Goal: Task Accomplishment & Management: Complete application form

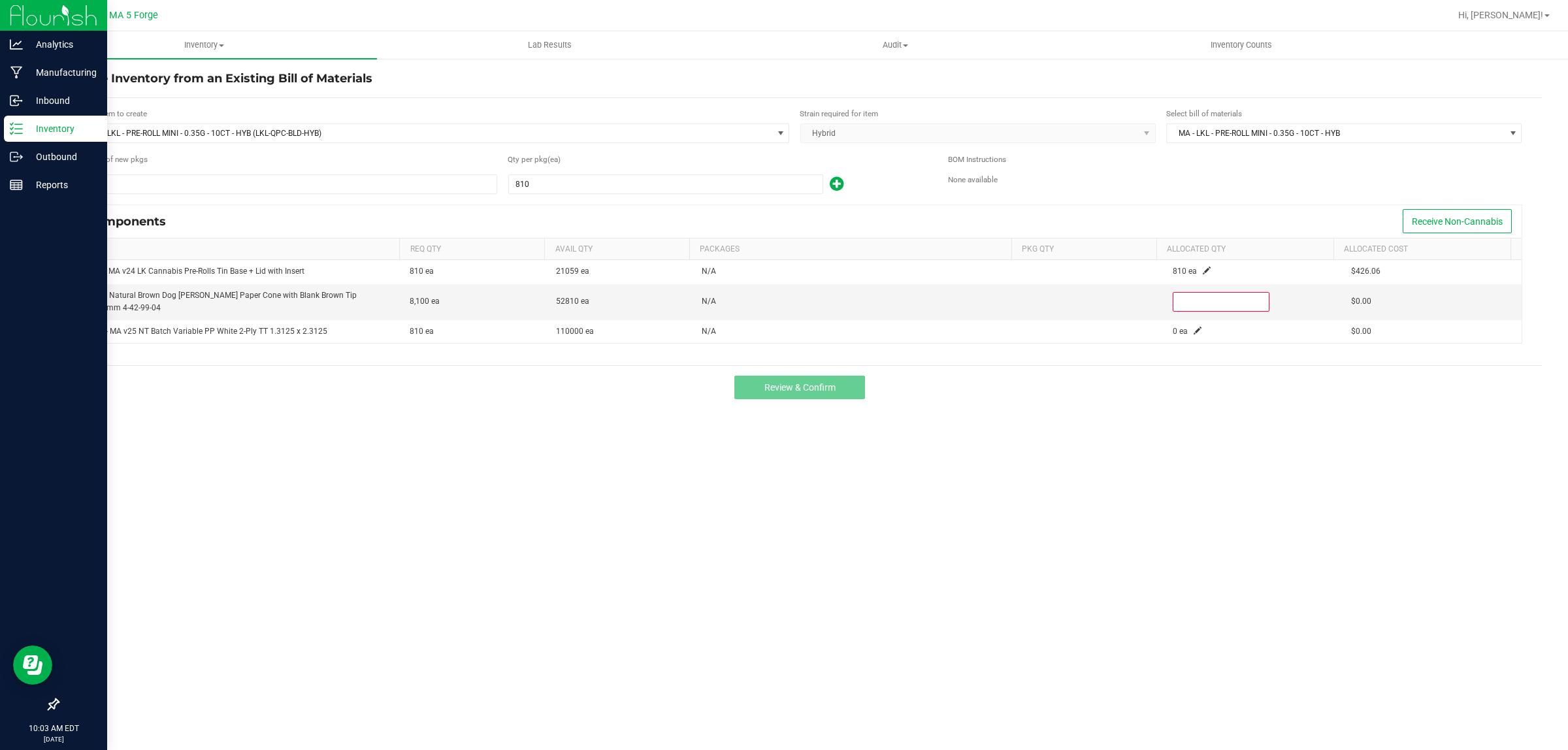
click at [70, 131] on p "Inventory" at bounding box center [62, 128] width 78 height 16
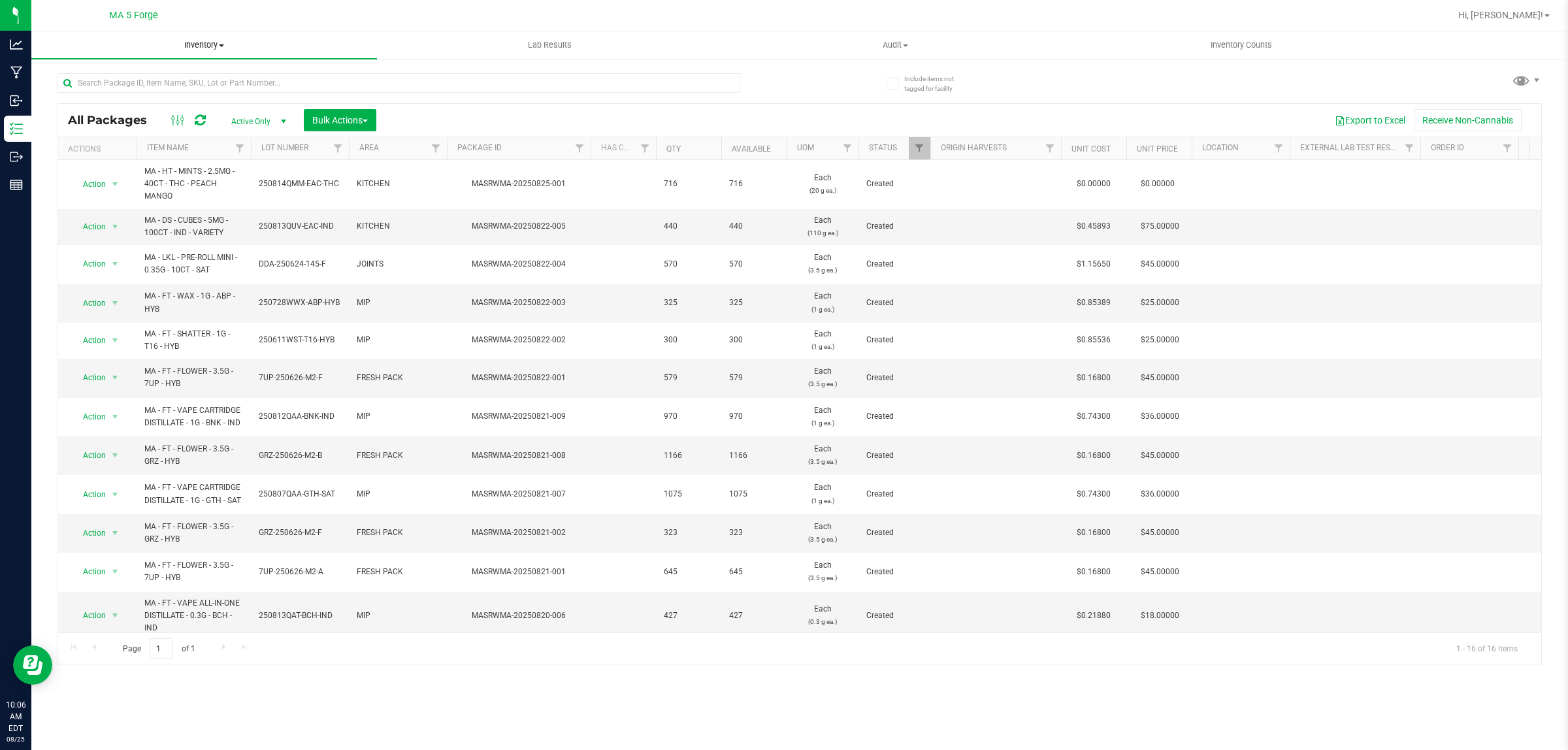
click at [213, 43] on span "Inventory" at bounding box center [204, 45] width 346 height 12
click at [134, 151] on span "From bill of materials" at bounding box center [91, 156] width 118 height 11
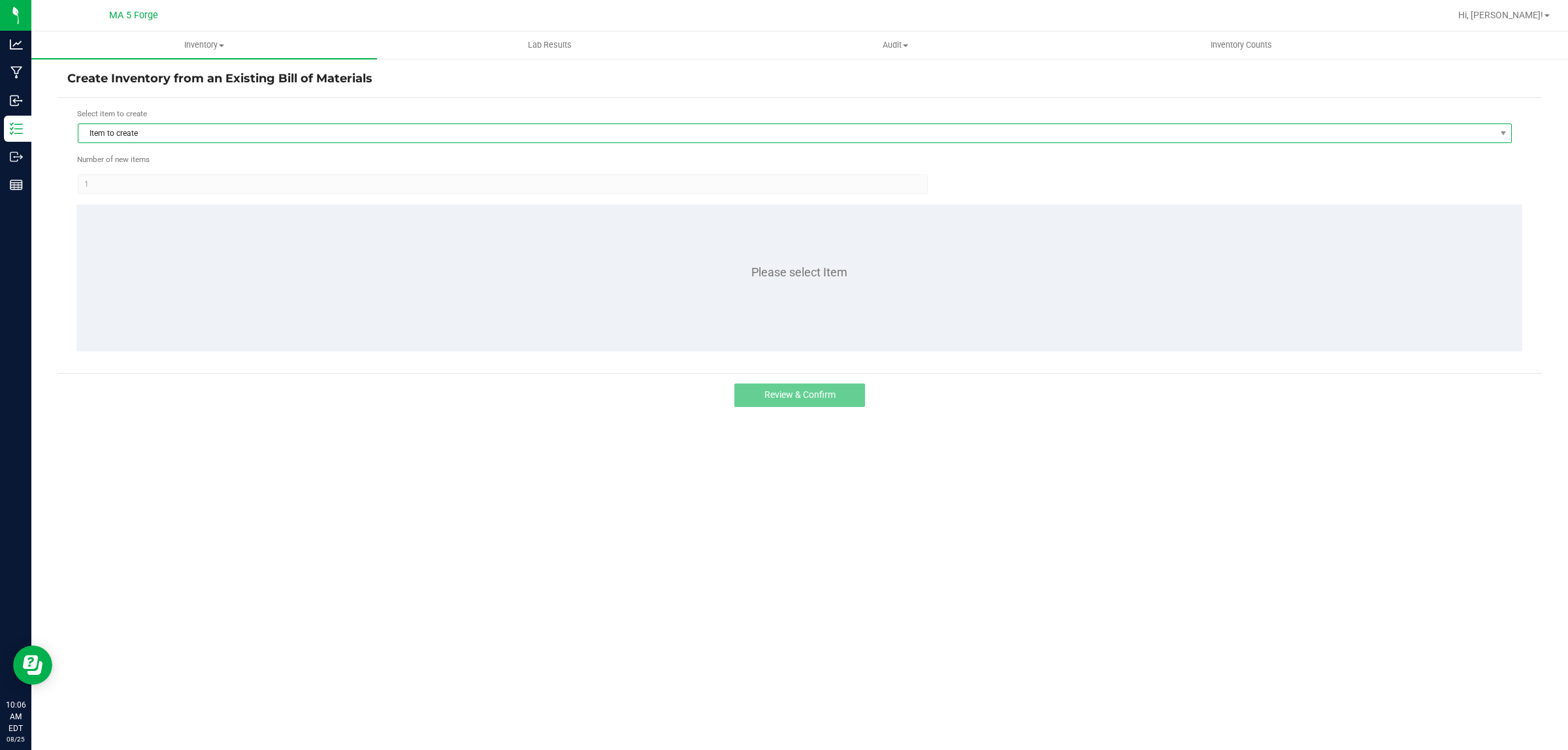
click at [135, 132] on span "Item to create" at bounding box center [786, 133] width 1416 height 18
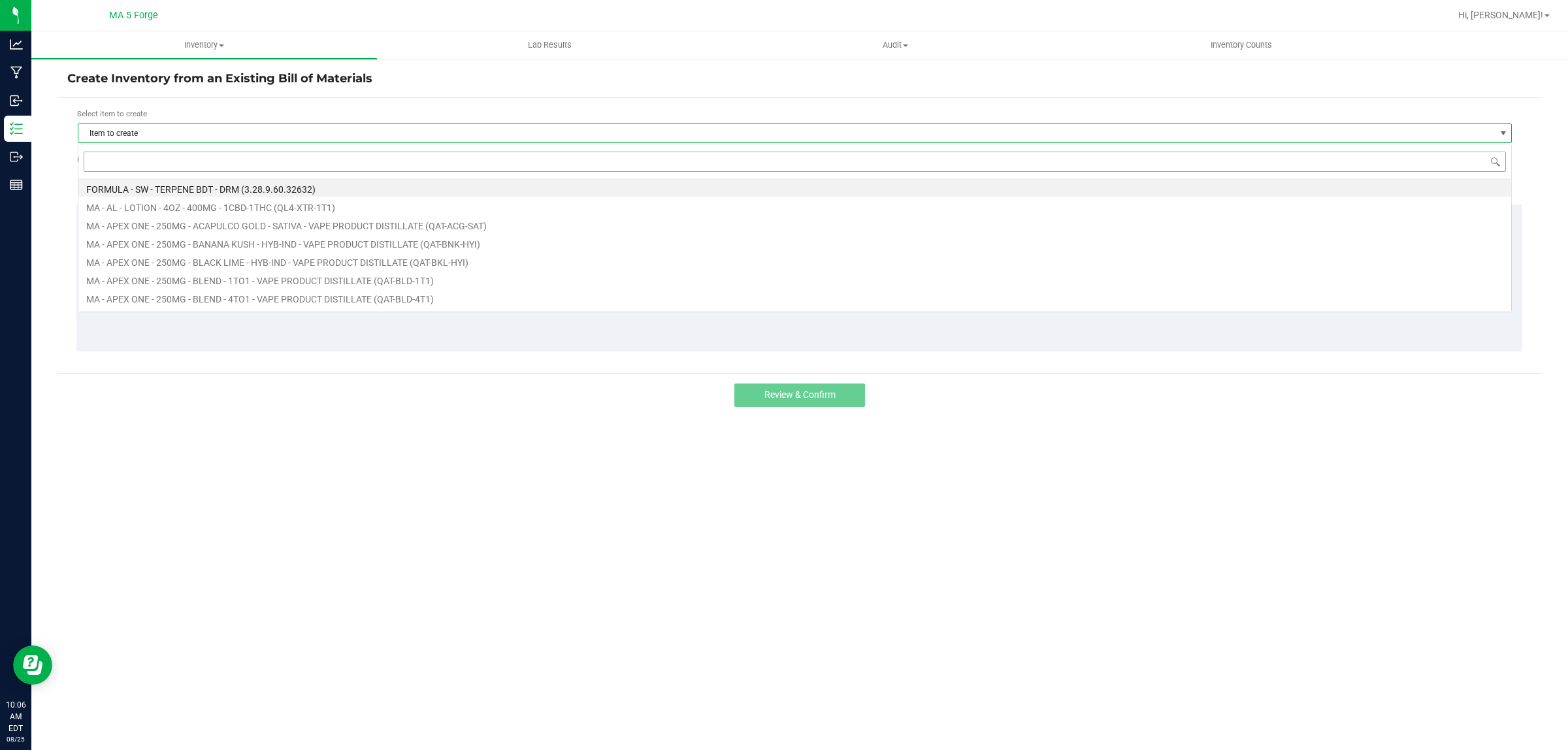
scroll to position [20, 1435]
click at [147, 159] on input at bounding box center [794, 161] width 1422 height 20
type input "FT-QAA-NYD-SAT"
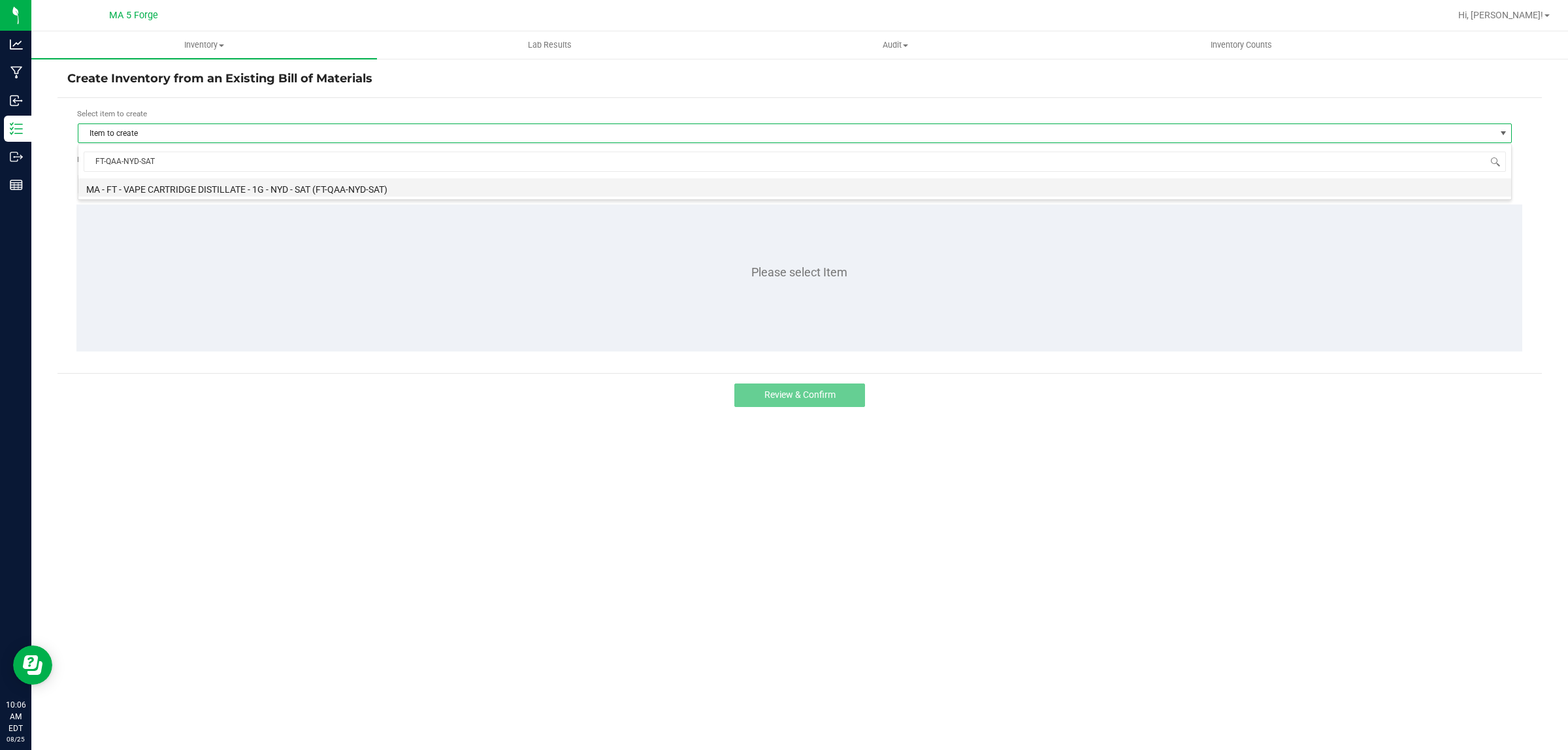
click at [360, 191] on li "MA - FT - VAPE CARTRIDGE DISTILLATE - 1G - NYD - SAT (FT-QAA-NYD-SAT)" at bounding box center [794, 187] width 1433 height 18
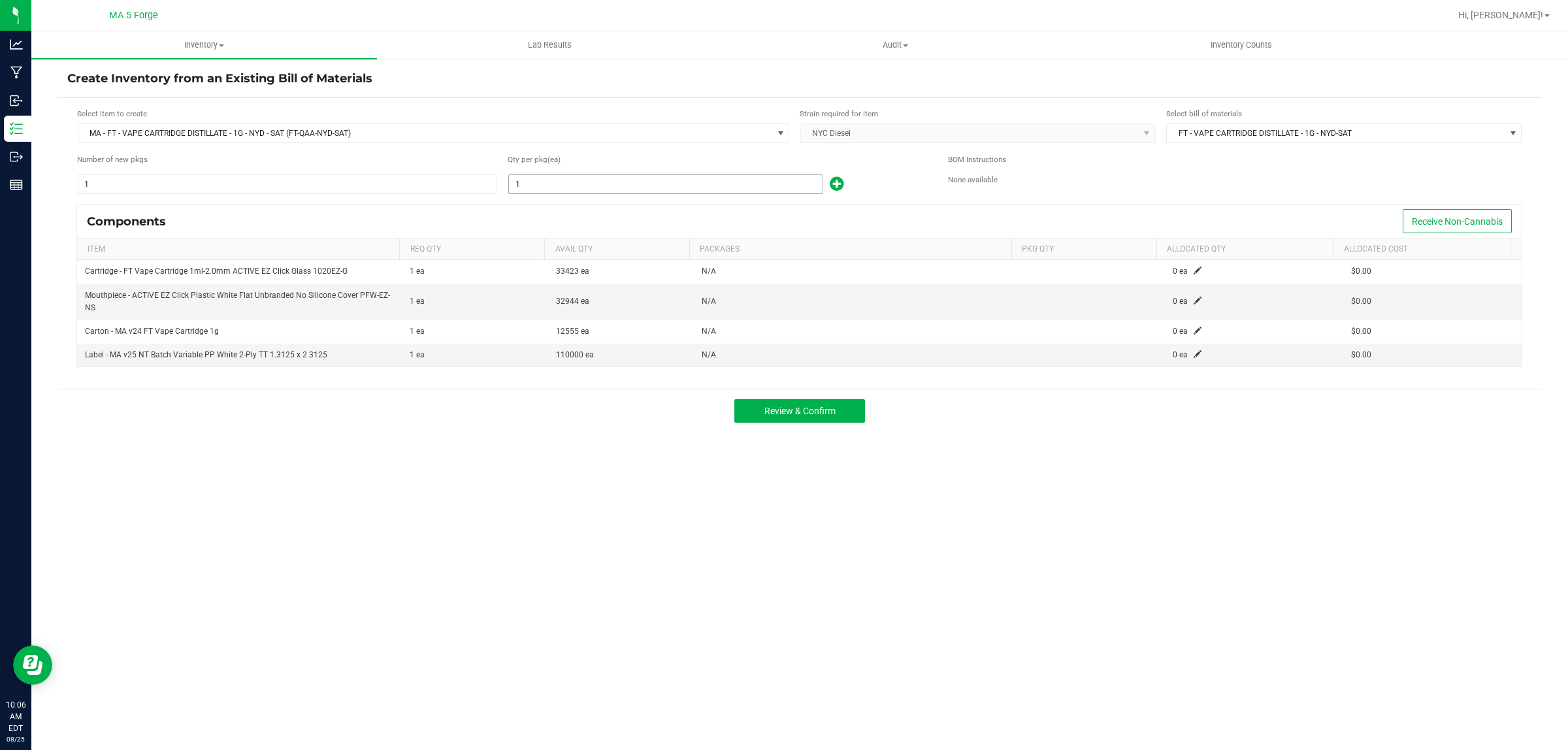
click at [567, 186] on input "1" at bounding box center [665, 184] width 314 height 18
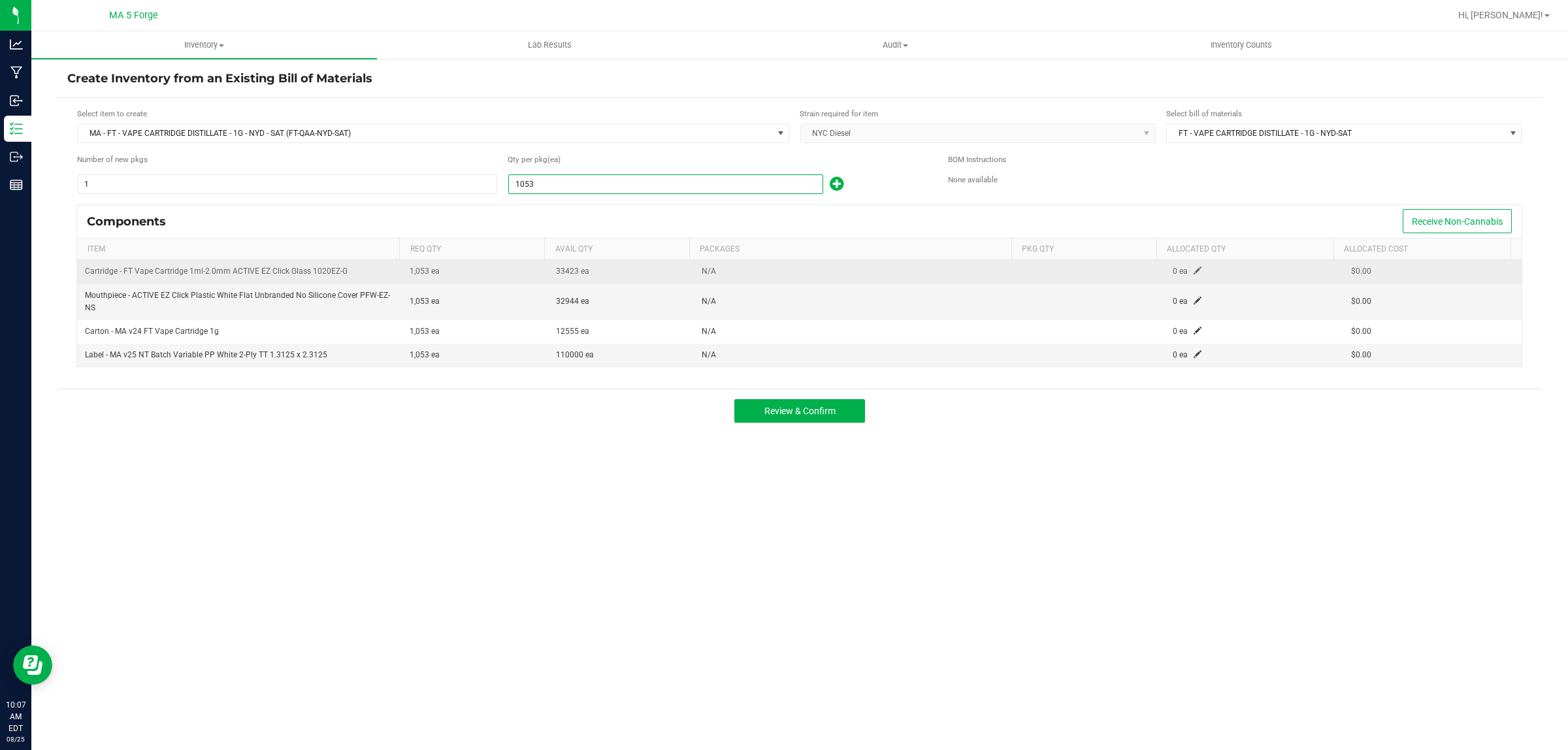
type input "1,053"
click at [1194, 271] on span at bounding box center [1197, 270] width 7 height 7
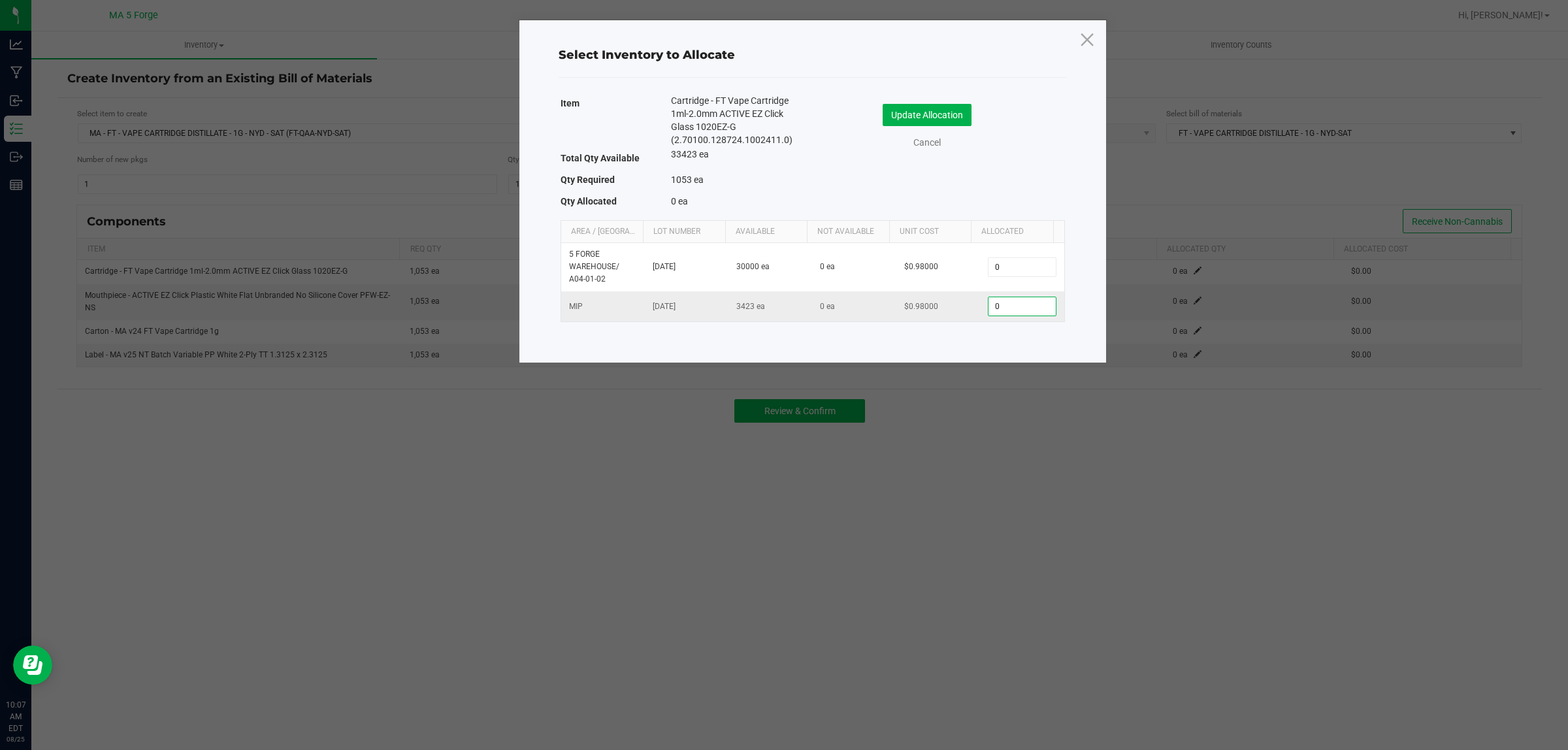
click at [1003, 314] on input "0" at bounding box center [1022, 306] width 67 height 18
type input "1,053"
click at [959, 118] on button "Update Allocation" at bounding box center [927, 115] width 89 height 22
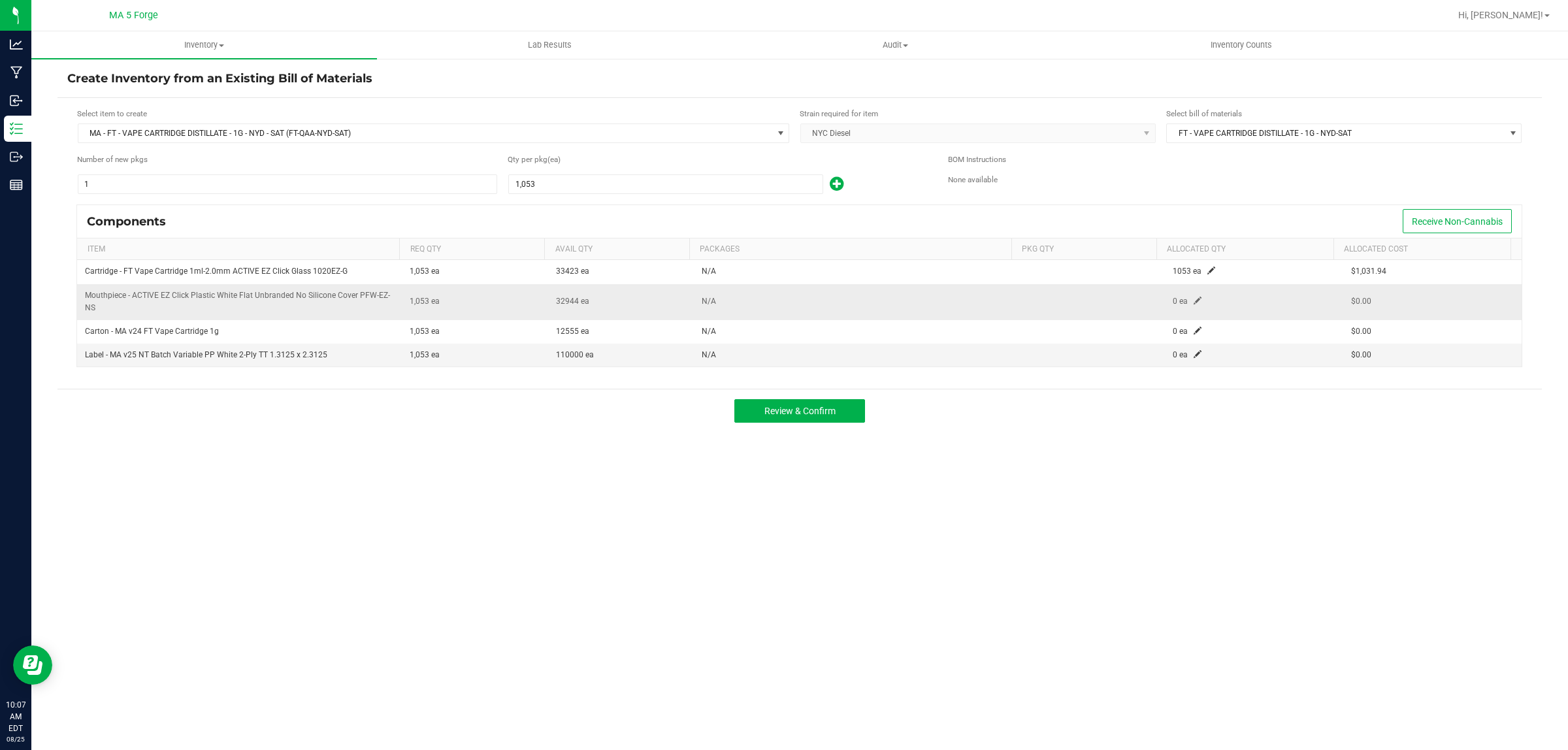
click at [1194, 299] on span at bounding box center [1197, 300] width 7 height 7
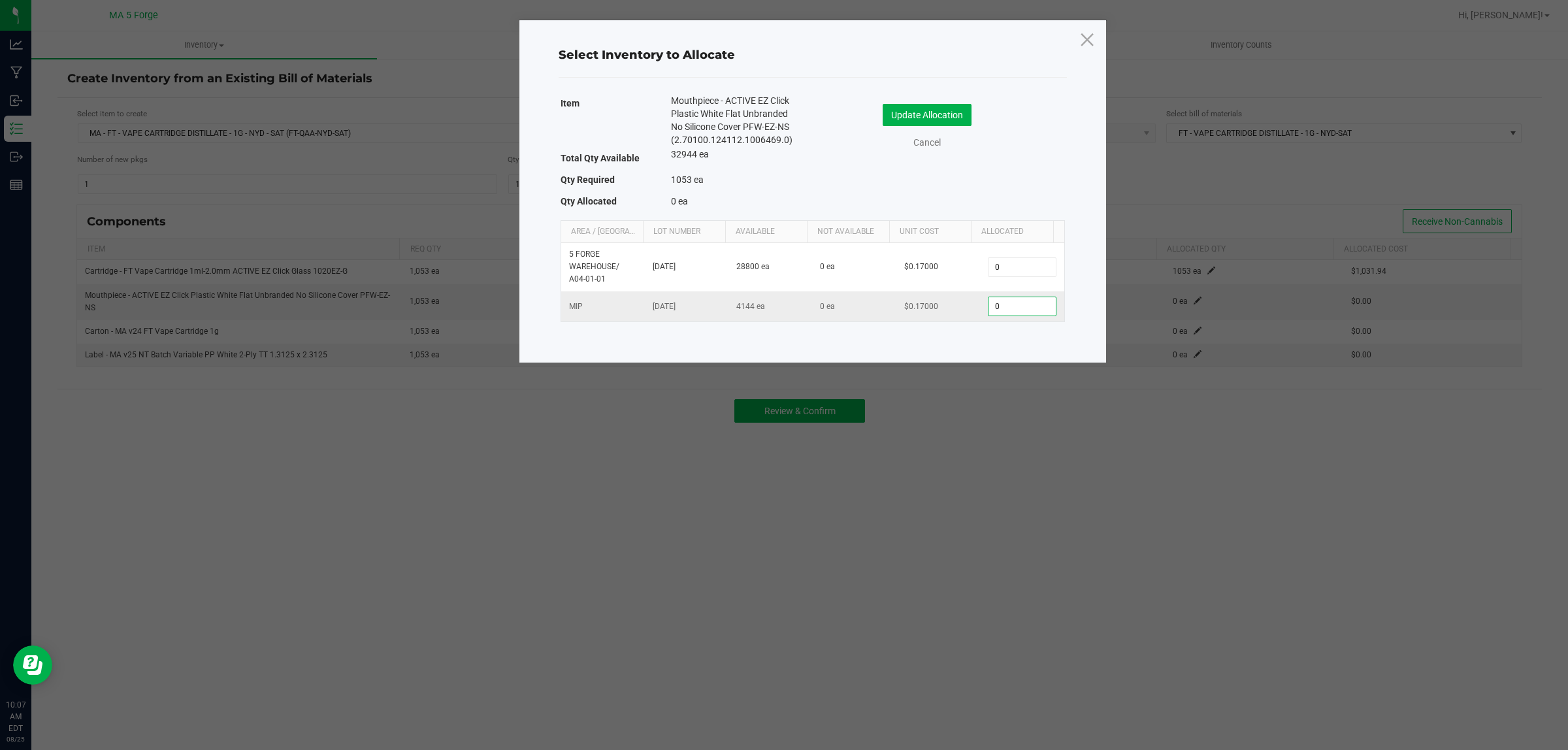
click at [1002, 301] on input "0" at bounding box center [1022, 306] width 67 height 18
type input "1,053"
click at [934, 114] on button "Update Allocation" at bounding box center [927, 115] width 89 height 22
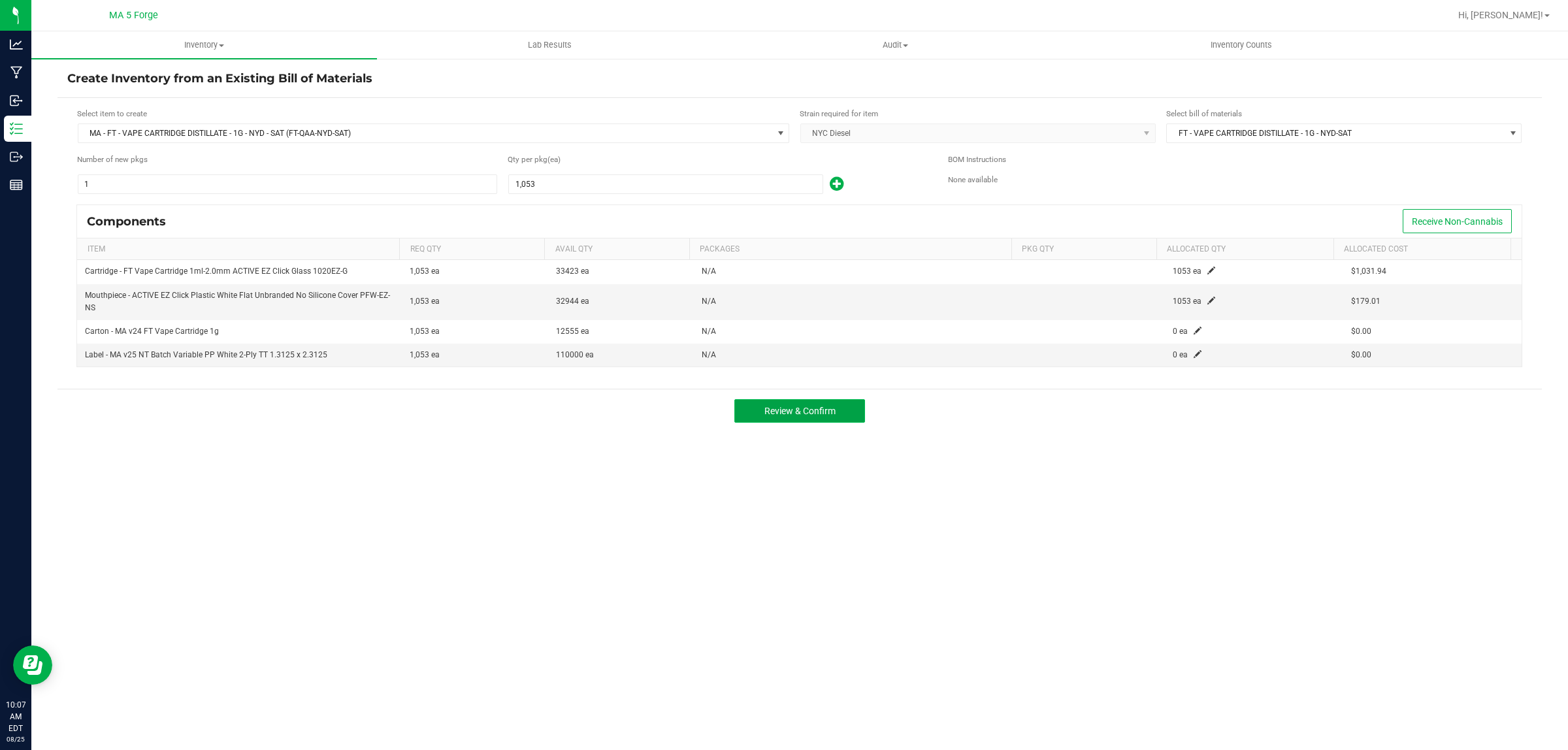
click at [822, 411] on span "Review & Confirm" at bounding box center [800, 410] width 72 height 11
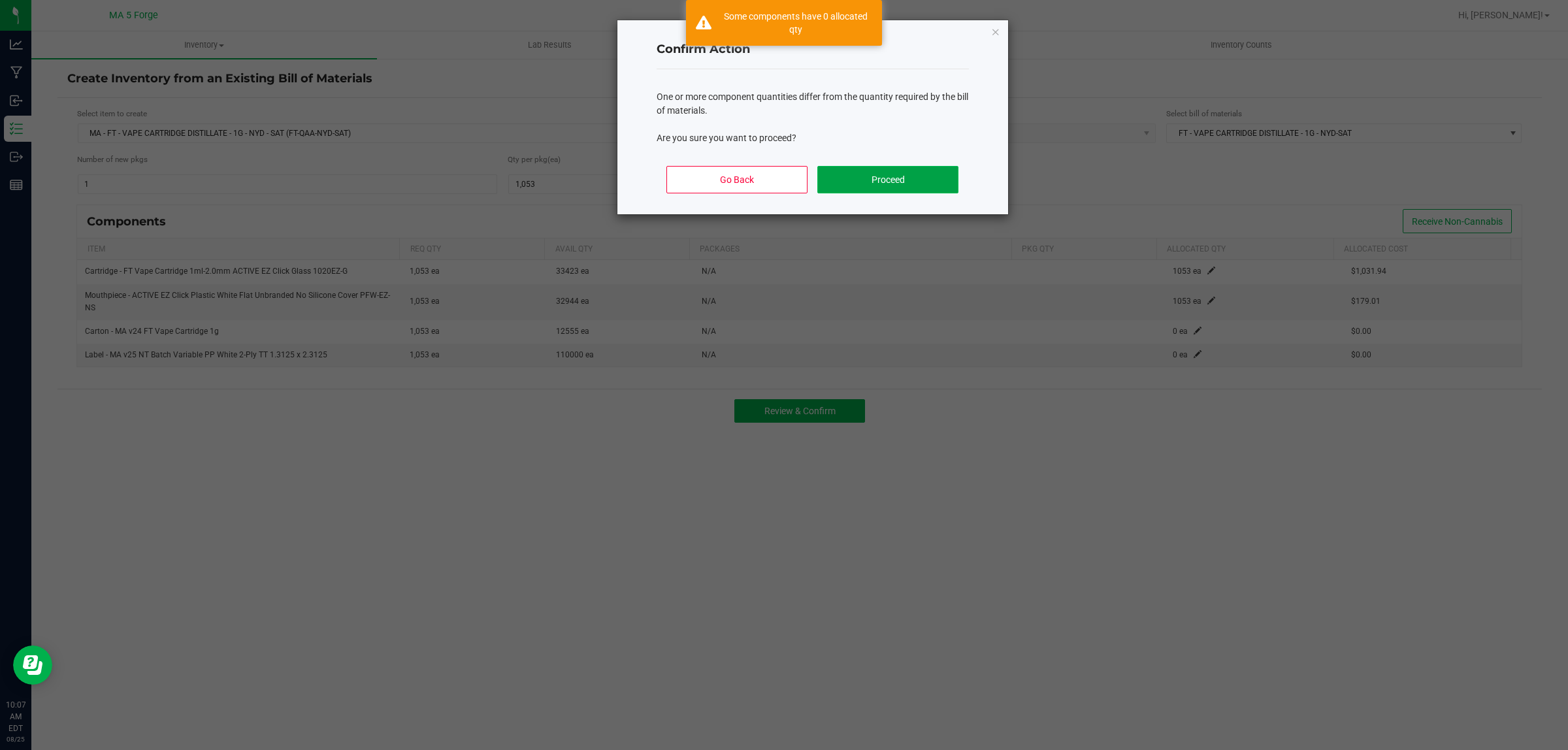
click at [921, 186] on button "Proceed" at bounding box center [888, 179] width 141 height 27
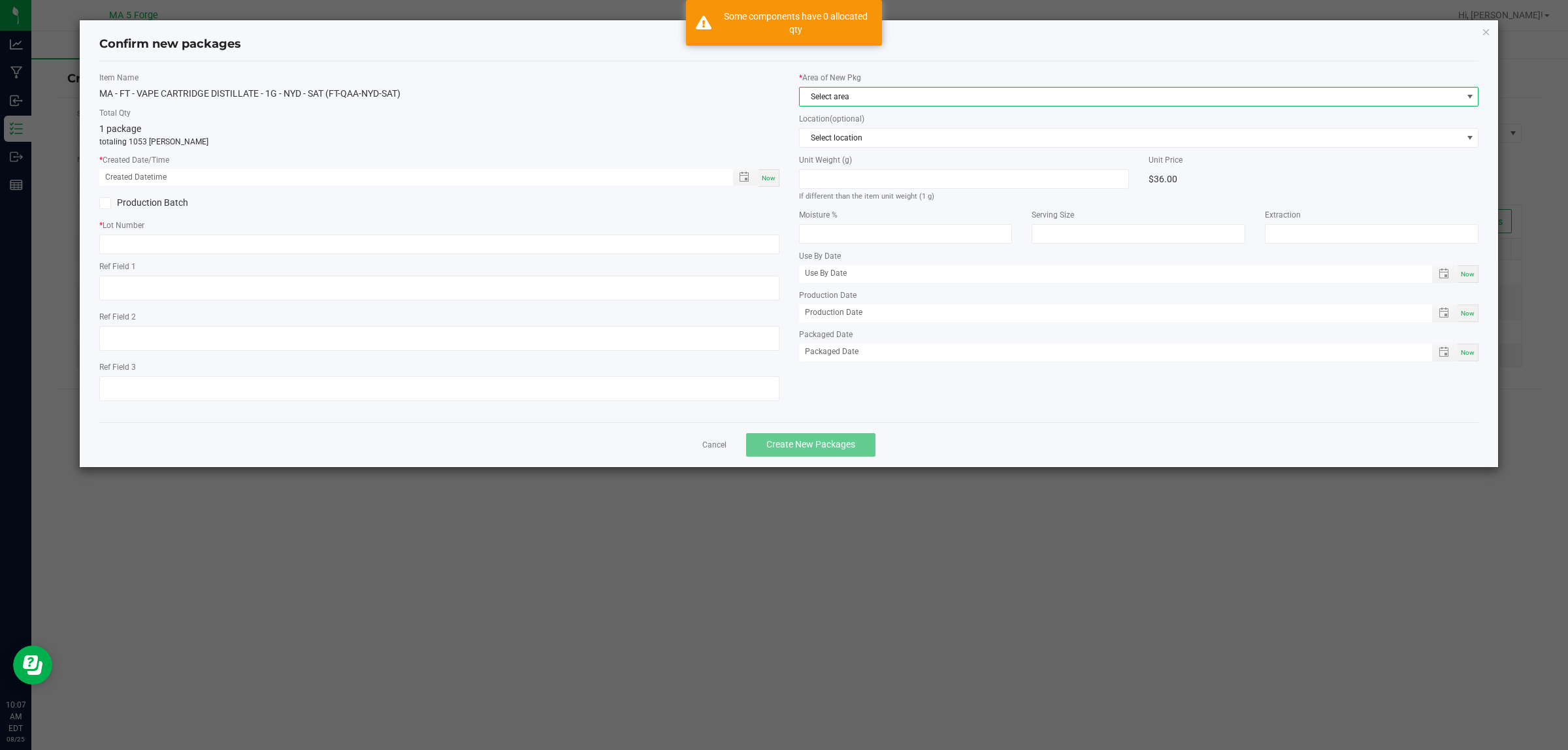
click at [881, 92] on span "Select area" at bounding box center [1132, 97] width 663 height 18
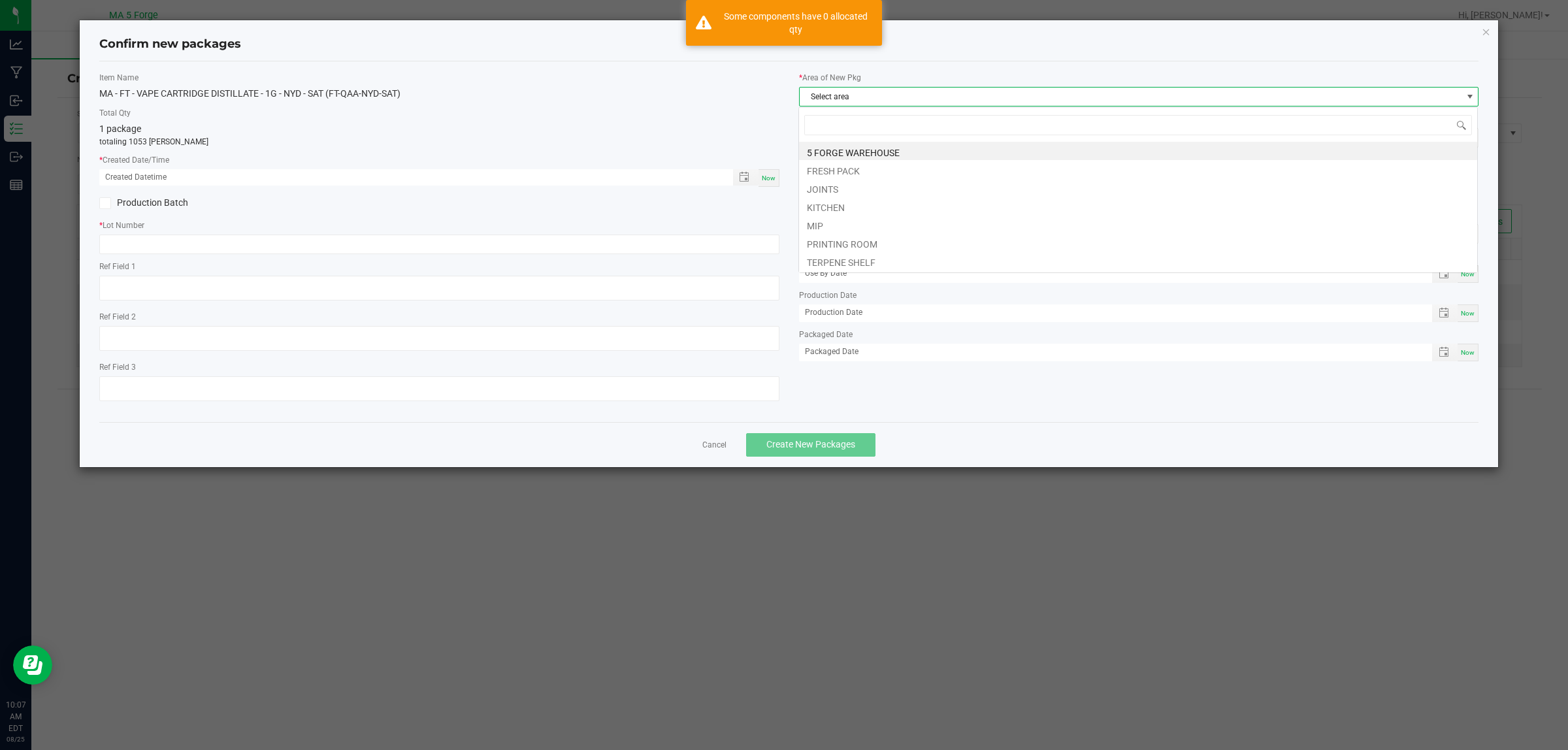
scroll to position [20, 680]
click at [836, 226] on li "MIP" at bounding box center [1138, 224] width 679 height 18
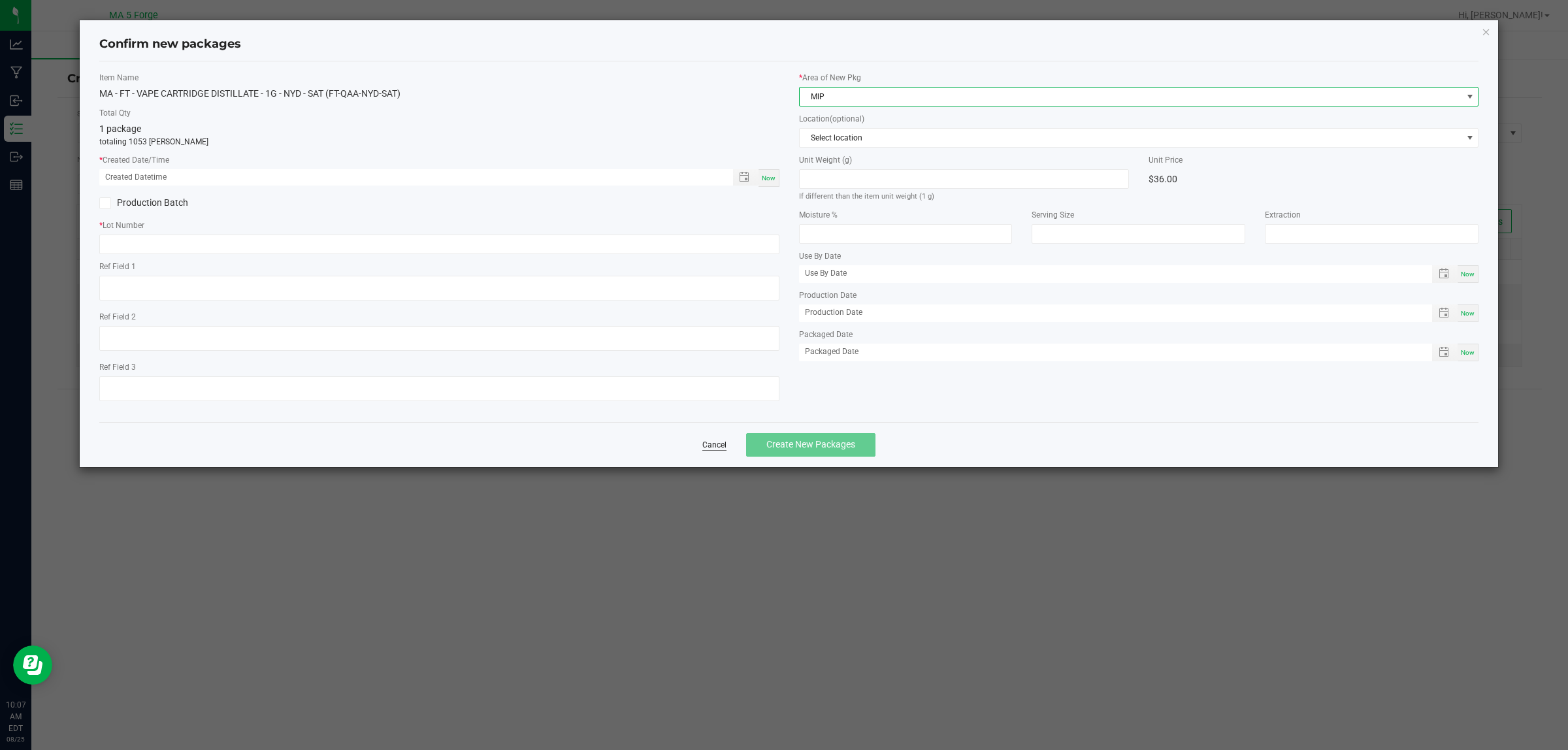
click at [720, 449] on link "Cancel" at bounding box center [714, 445] width 24 height 11
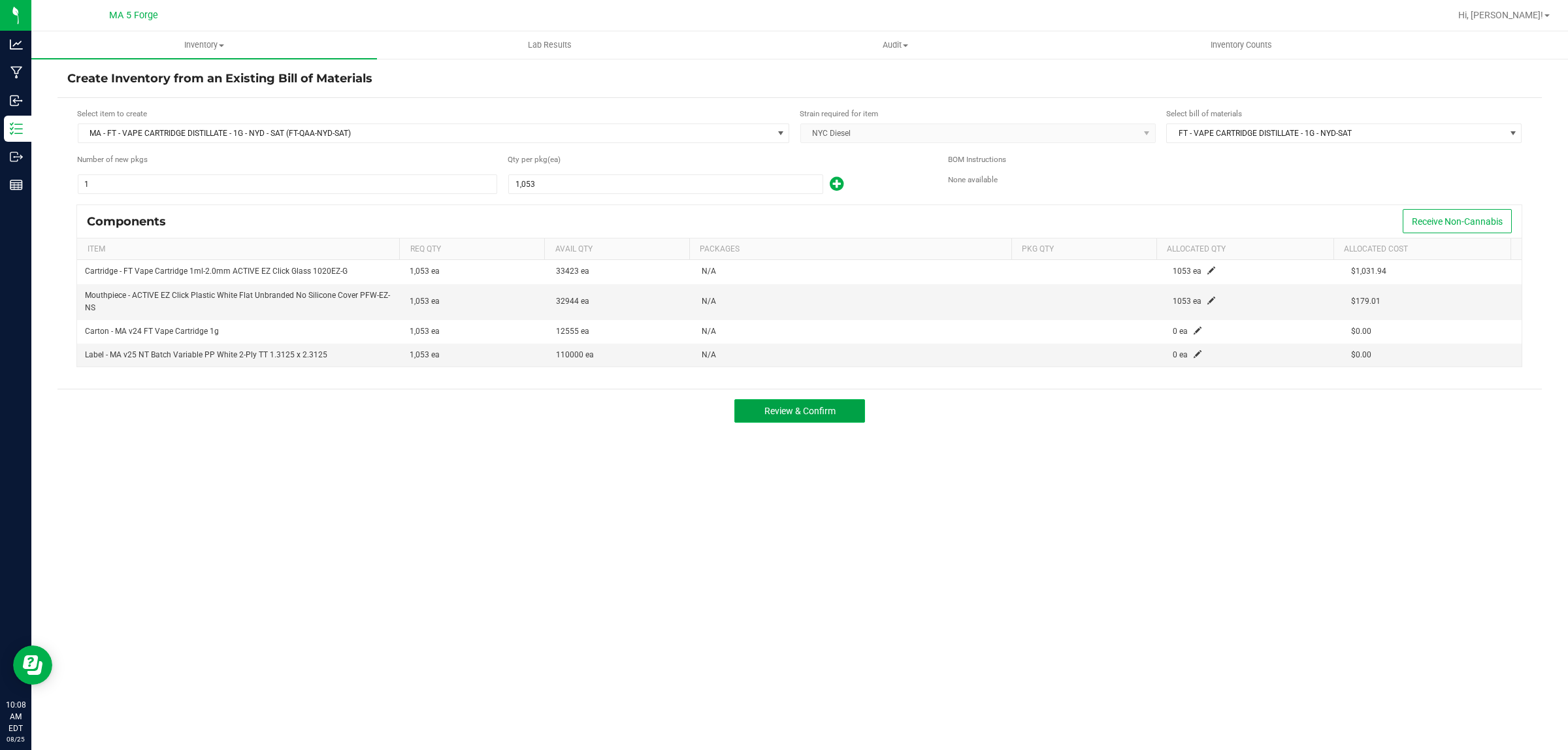
click at [785, 416] on span "Review & Confirm" at bounding box center [800, 410] width 72 height 11
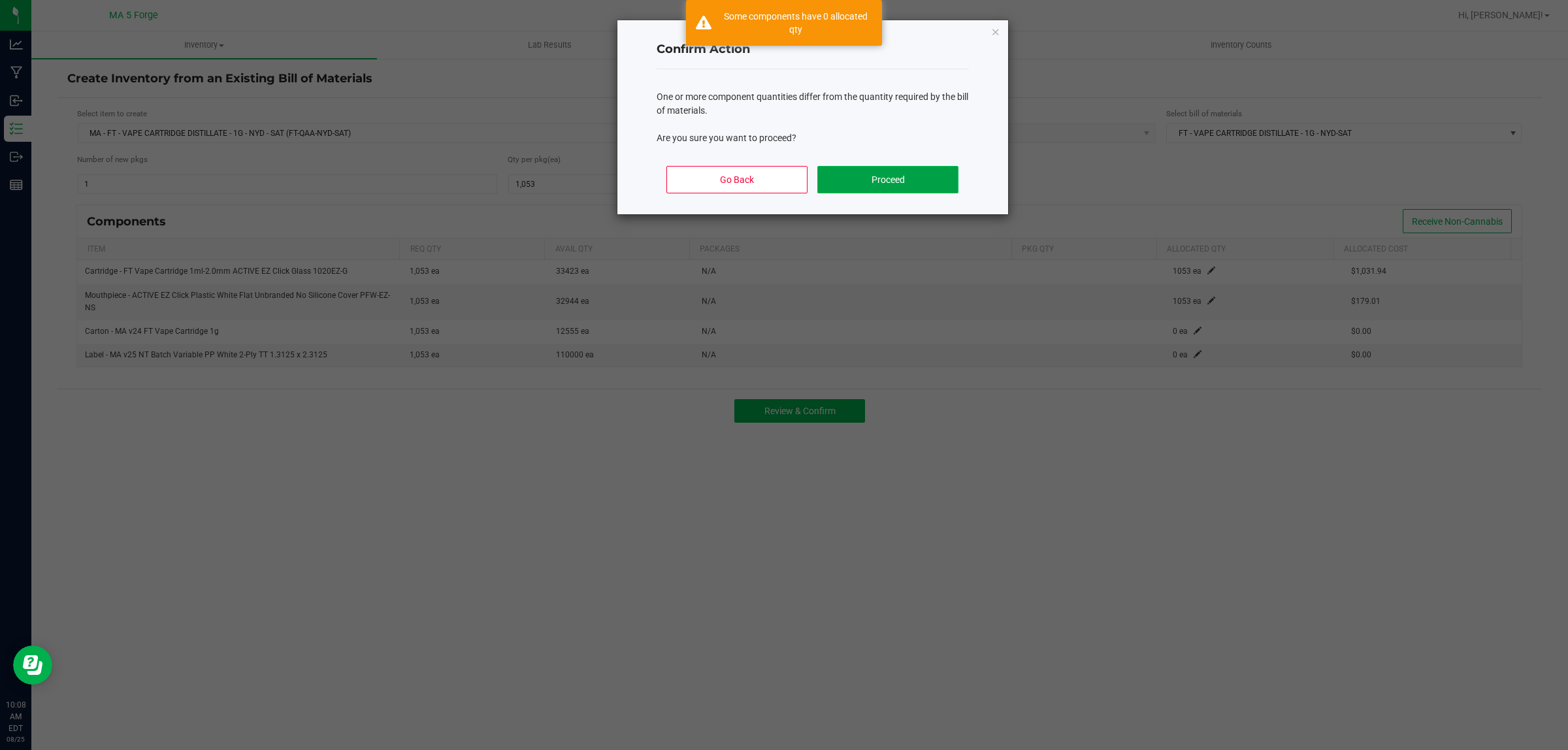
click at [903, 184] on button "Proceed" at bounding box center [888, 179] width 141 height 27
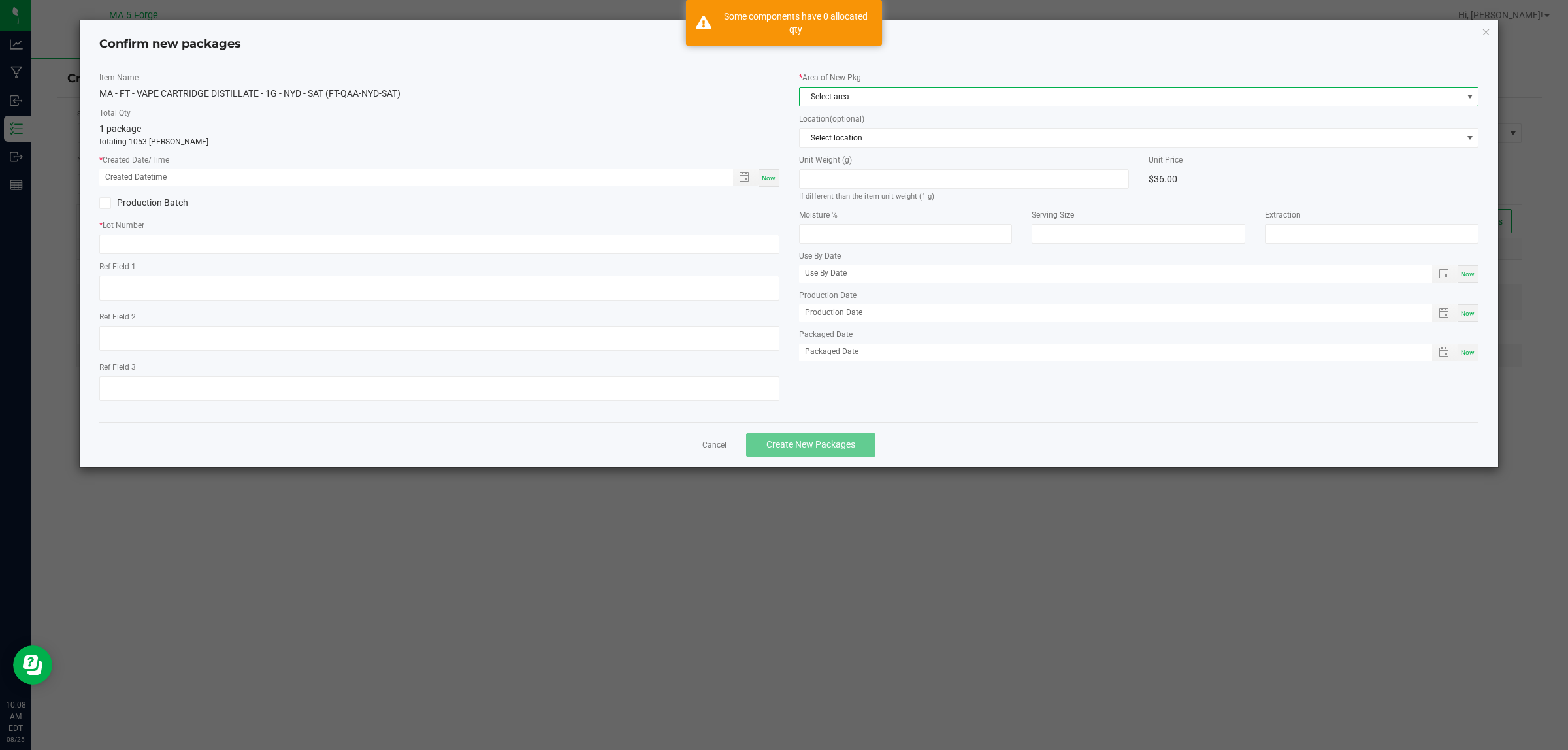
click at [907, 95] on span "Select area" at bounding box center [1132, 97] width 663 height 18
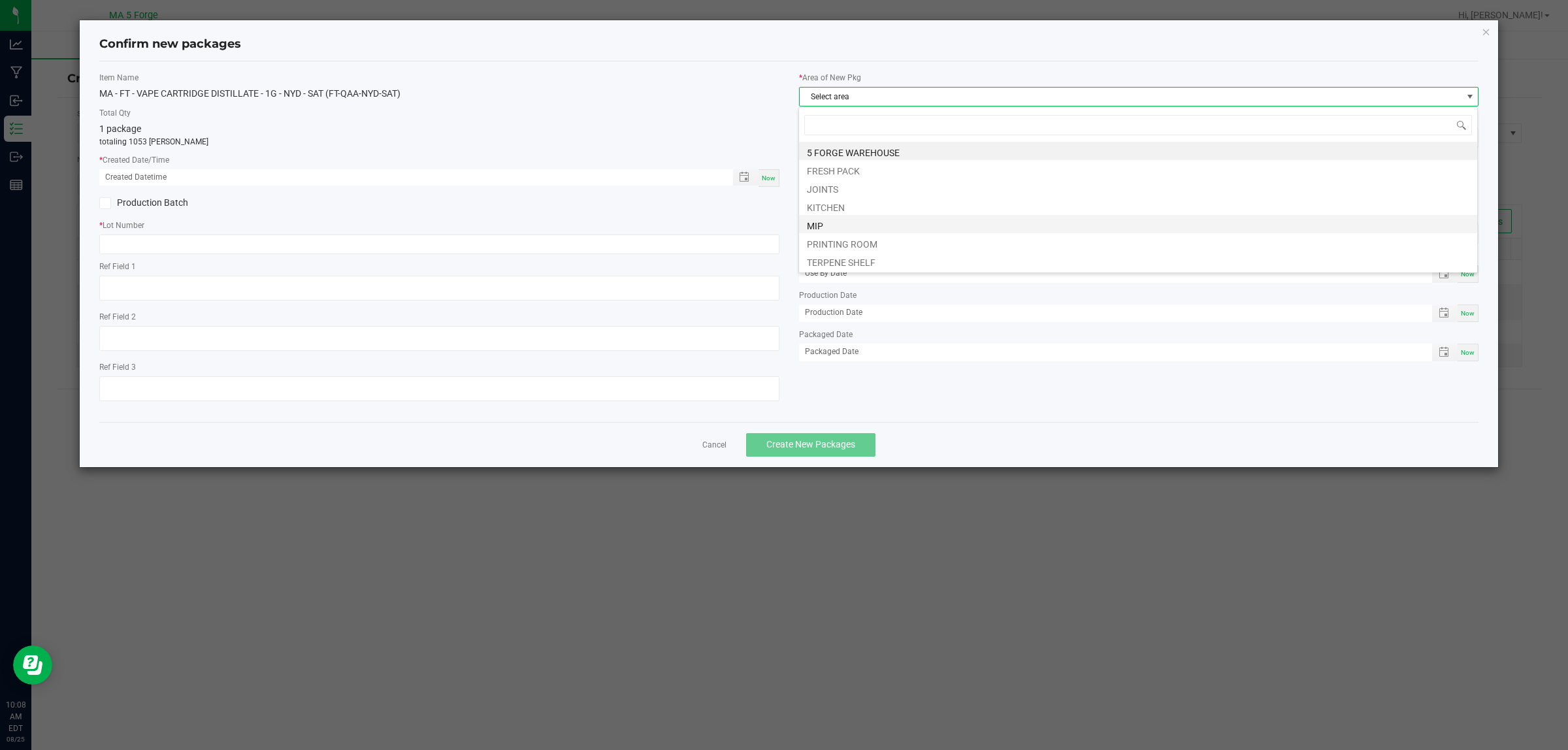
click at [827, 221] on li "MIP" at bounding box center [1138, 224] width 679 height 18
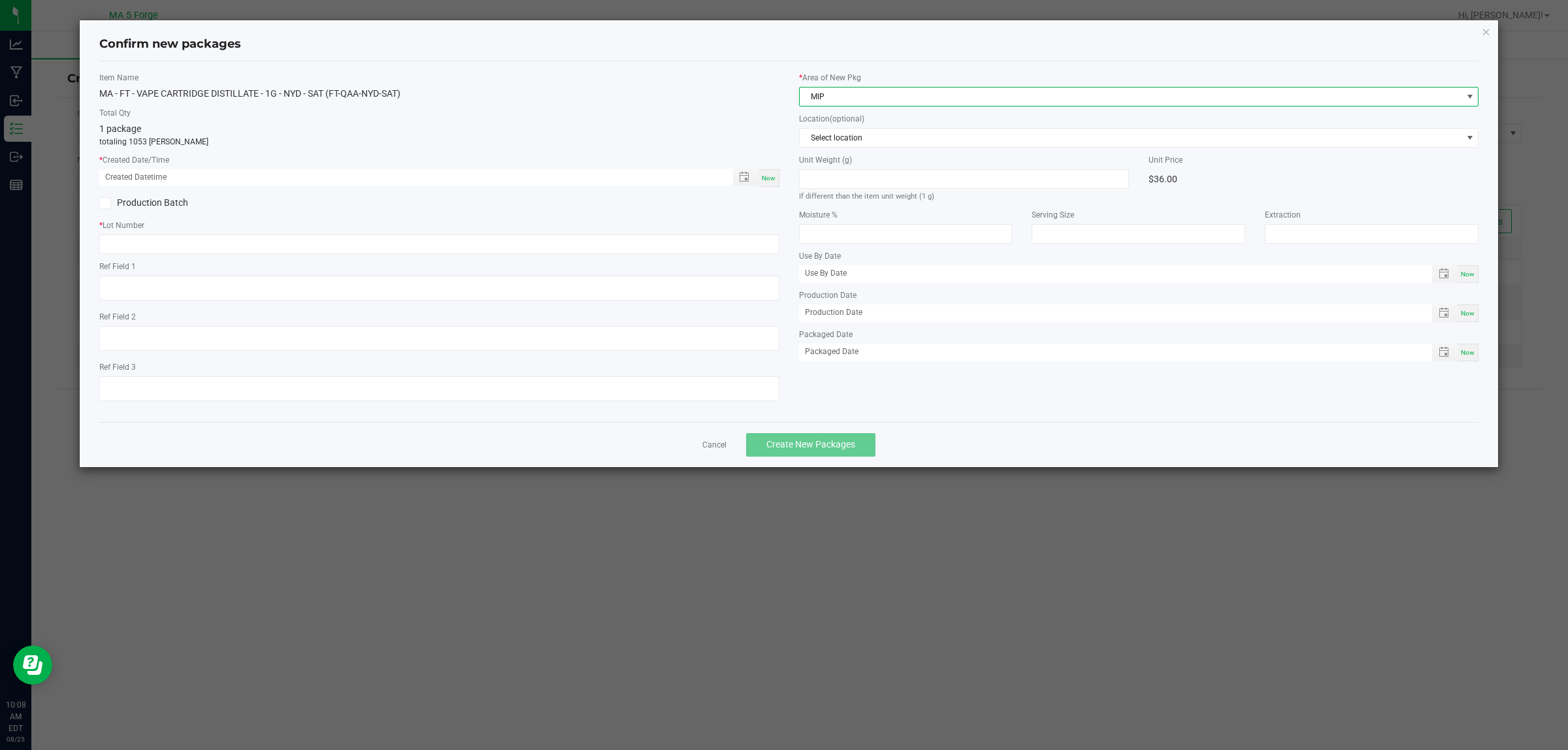
click at [771, 178] on span "Now" at bounding box center [769, 178] width 13 height 7
type input "[DATE] 10:08 AM"
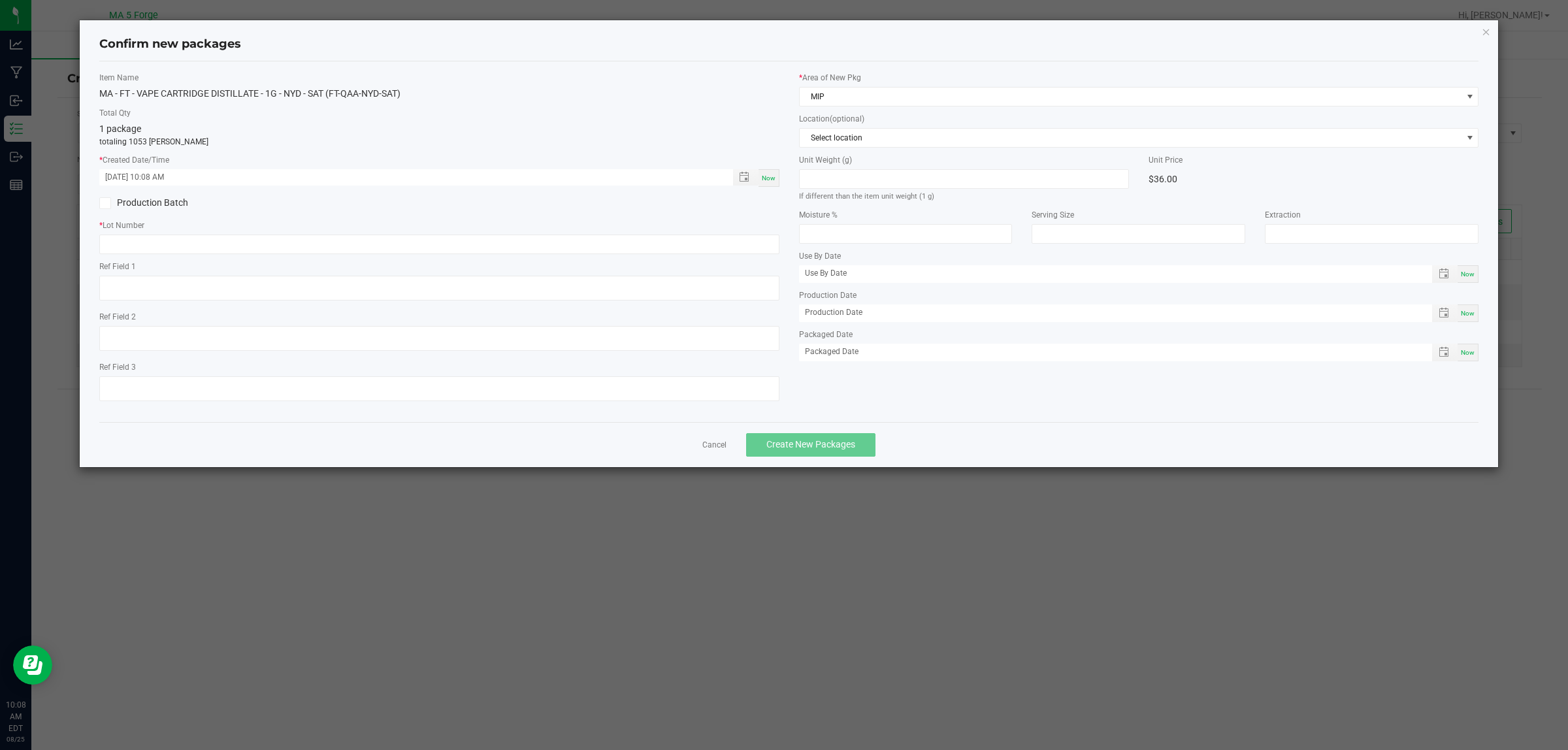
click at [144, 203] on label "Production Batch" at bounding box center [264, 202] width 330 height 13
click at [0, 0] on input "Production Batch" at bounding box center [0, 0] width 0 height 0
click at [436, 247] on input "text" at bounding box center [439, 245] width 680 height 20
paste input "250806WVB-NYD-SAT"
type input "250806WVB-NYD-SAT"
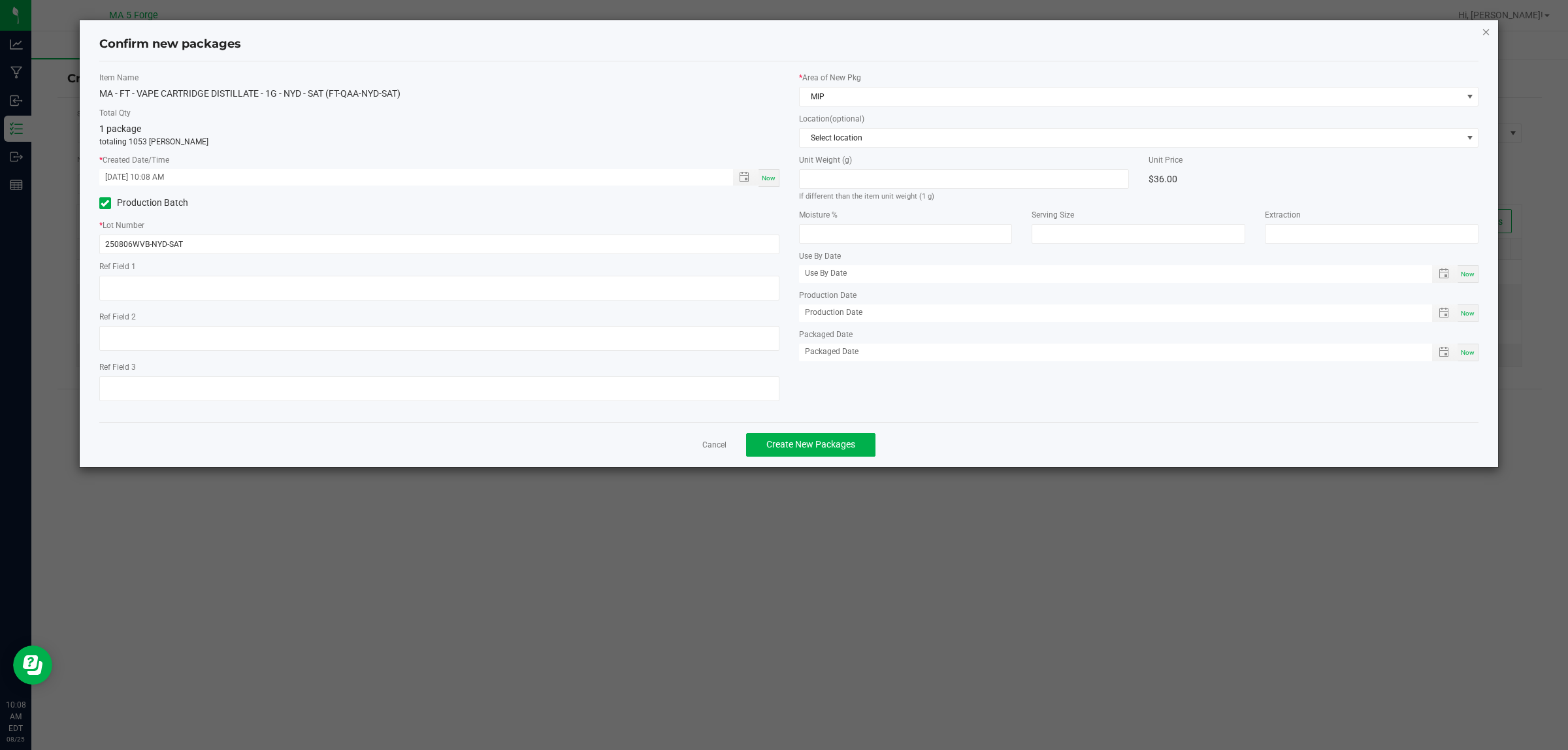
click at [1485, 32] on icon "button" at bounding box center [1486, 31] width 9 height 16
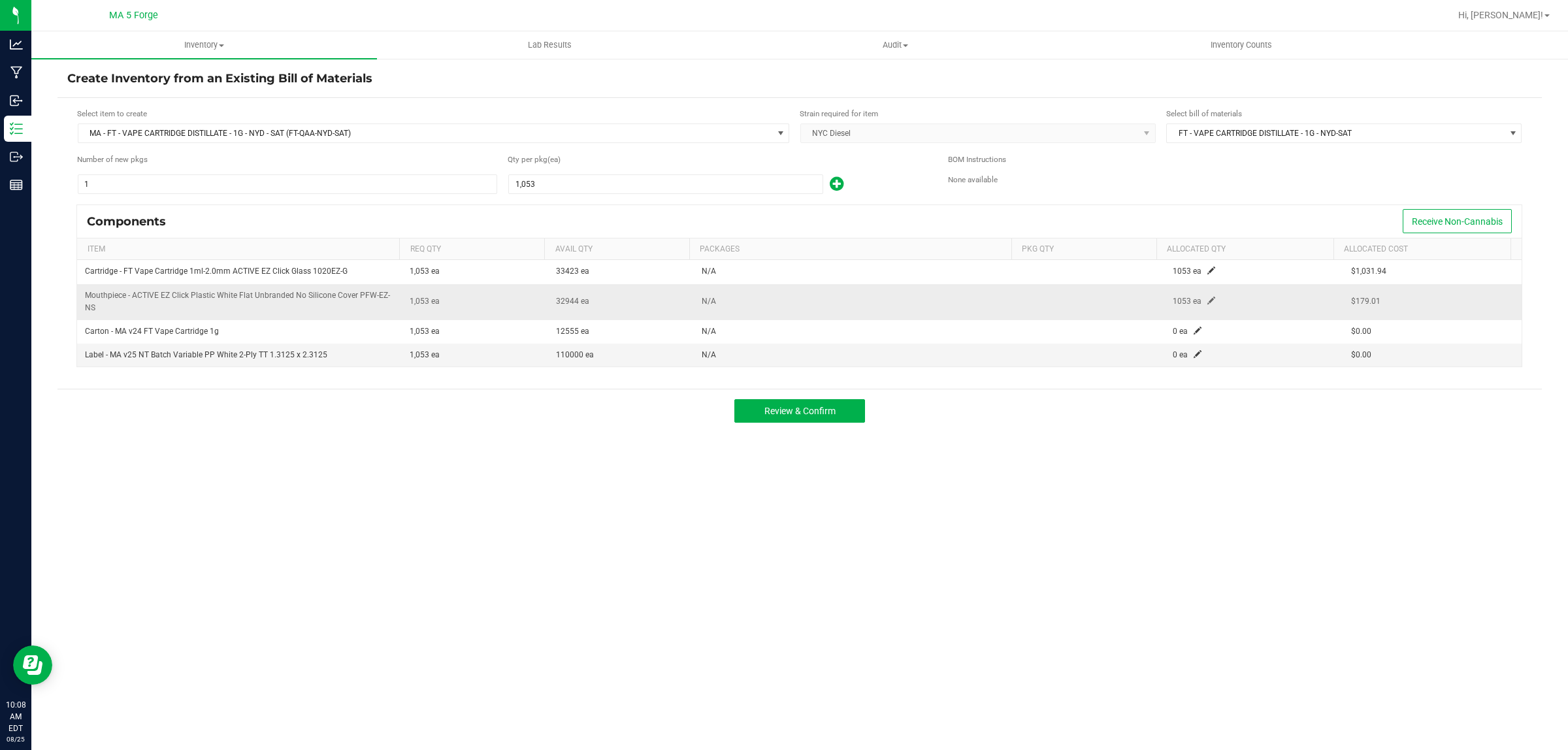
click at [1207, 298] on span at bounding box center [1211, 300] width 7 height 7
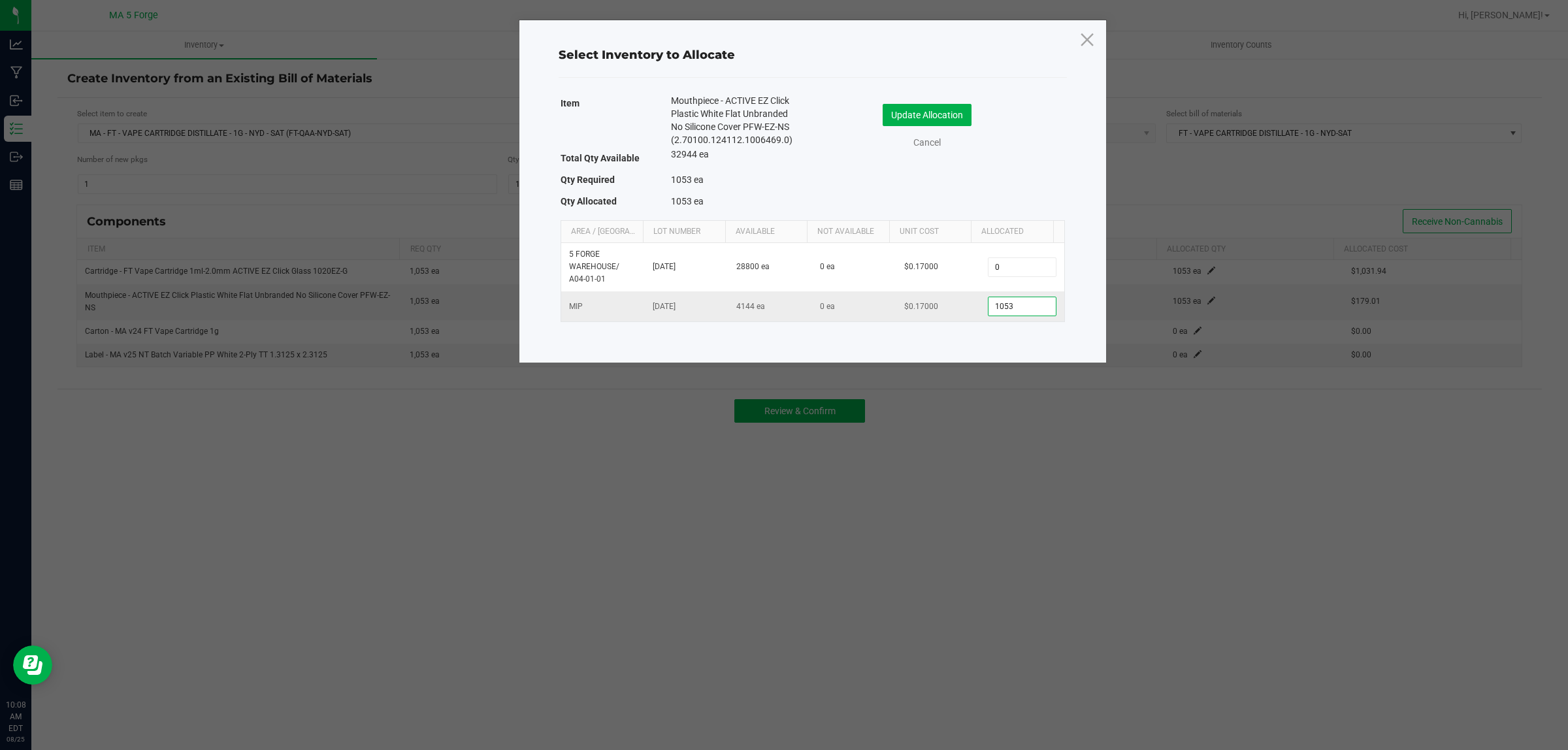
drag, startPoint x: 1018, startPoint y: 309, endPoint x: 973, endPoint y: 308, distance: 45.0
click at [988, 311] on input "1053" at bounding box center [1022, 306] width 67 height 18
type input "1"
type input "0"
click at [919, 107] on button "Update Allocation" at bounding box center [927, 115] width 89 height 22
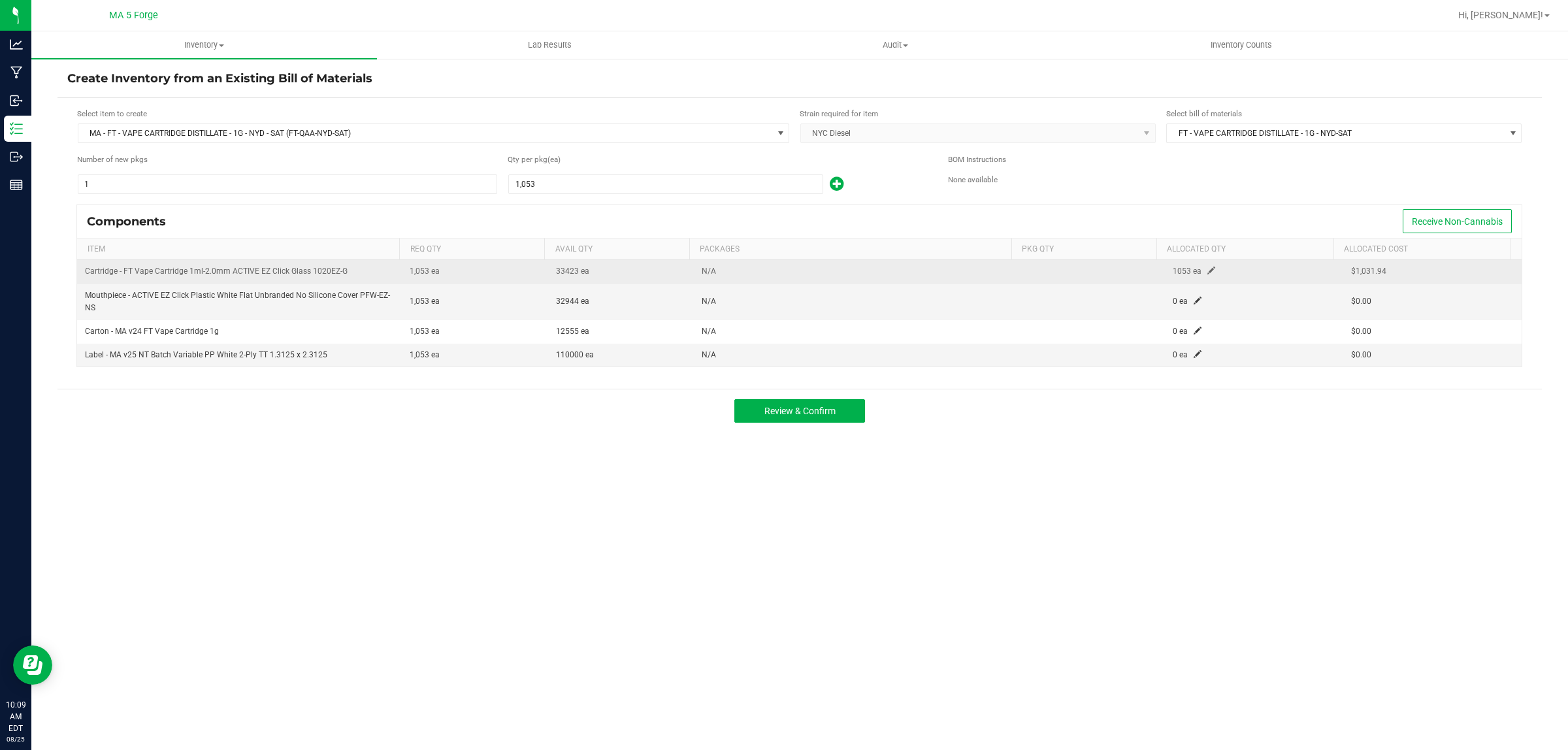
click at [1207, 271] on span at bounding box center [1211, 270] width 7 height 7
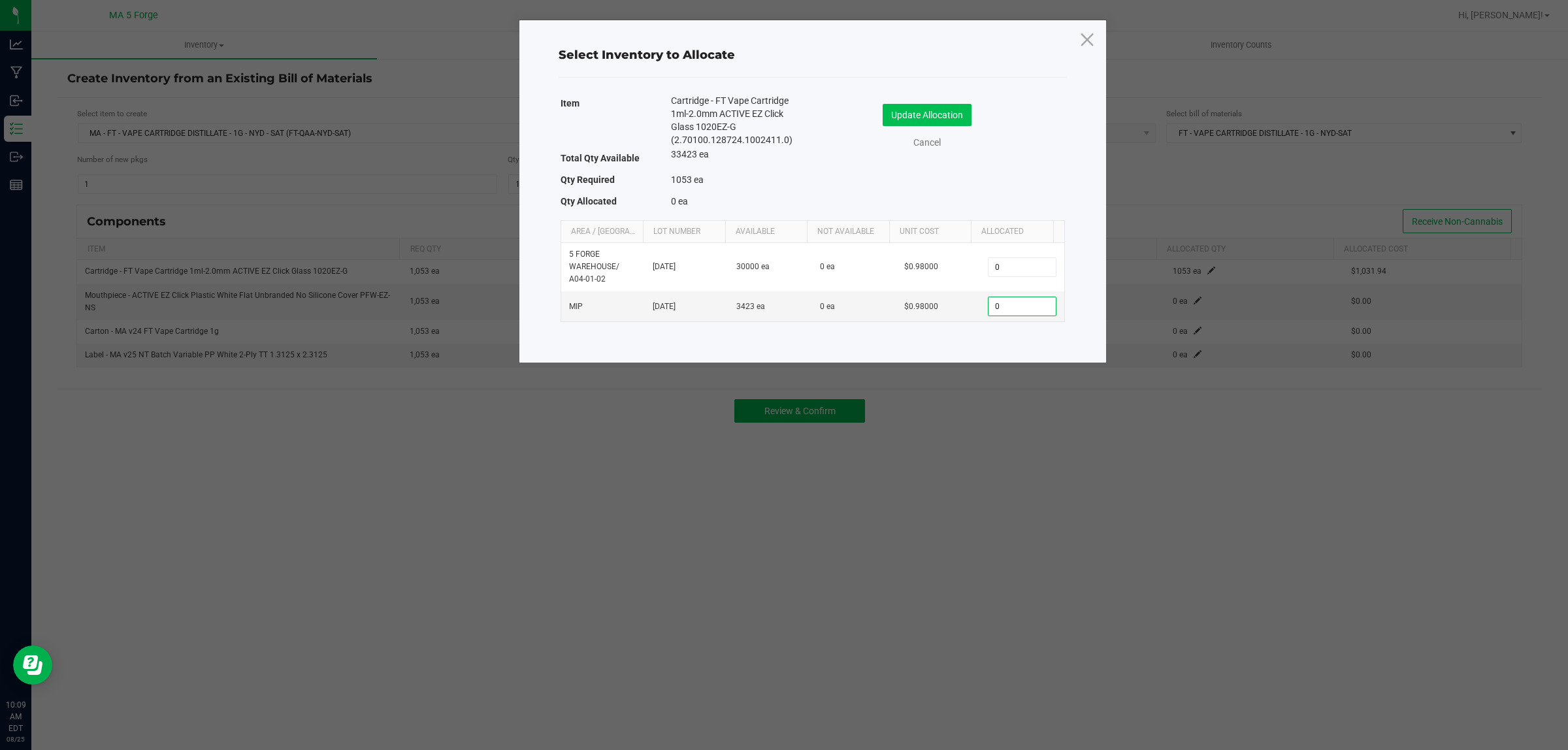
type input "0"
click at [955, 117] on button "Update Allocation" at bounding box center [927, 115] width 89 height 22
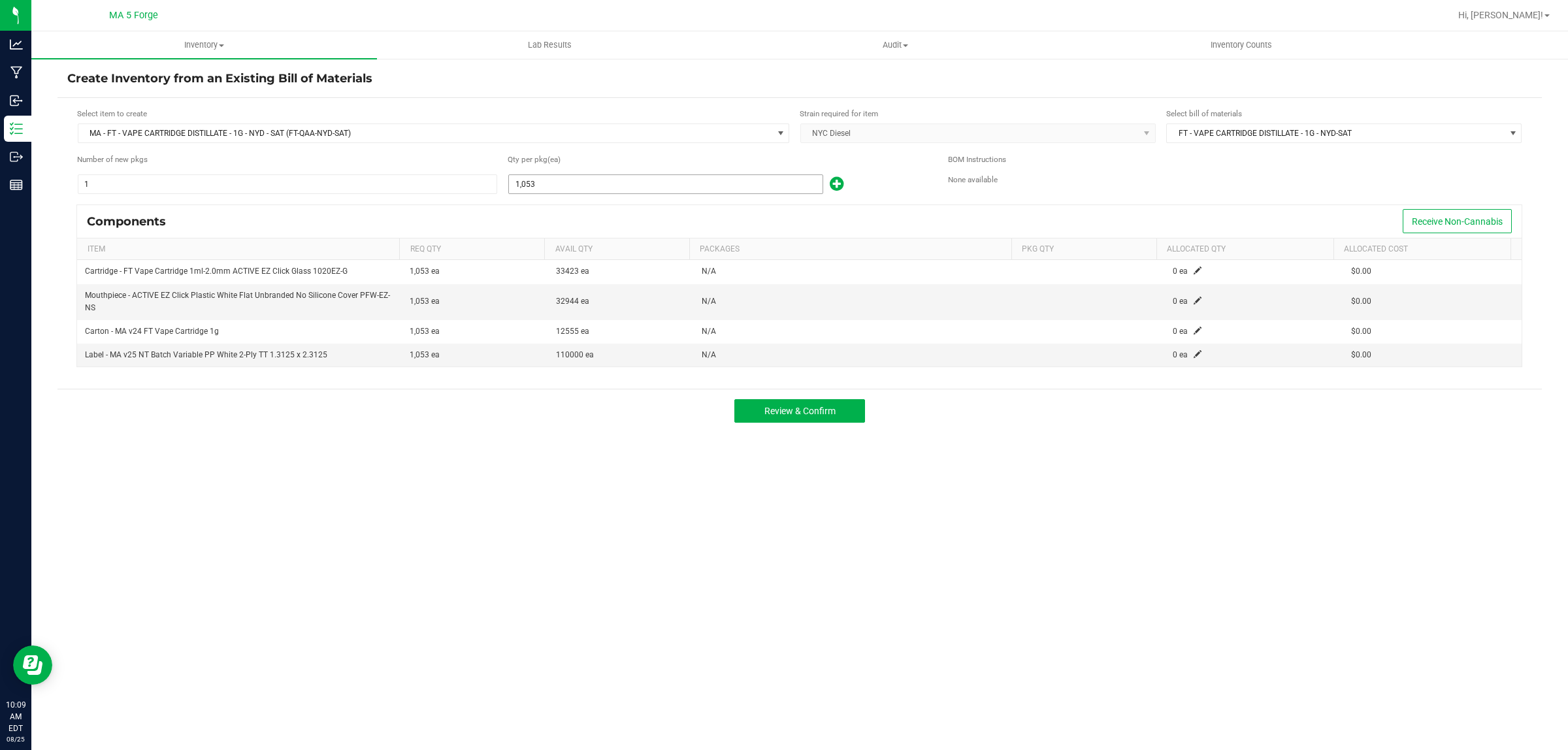
type input "1053"
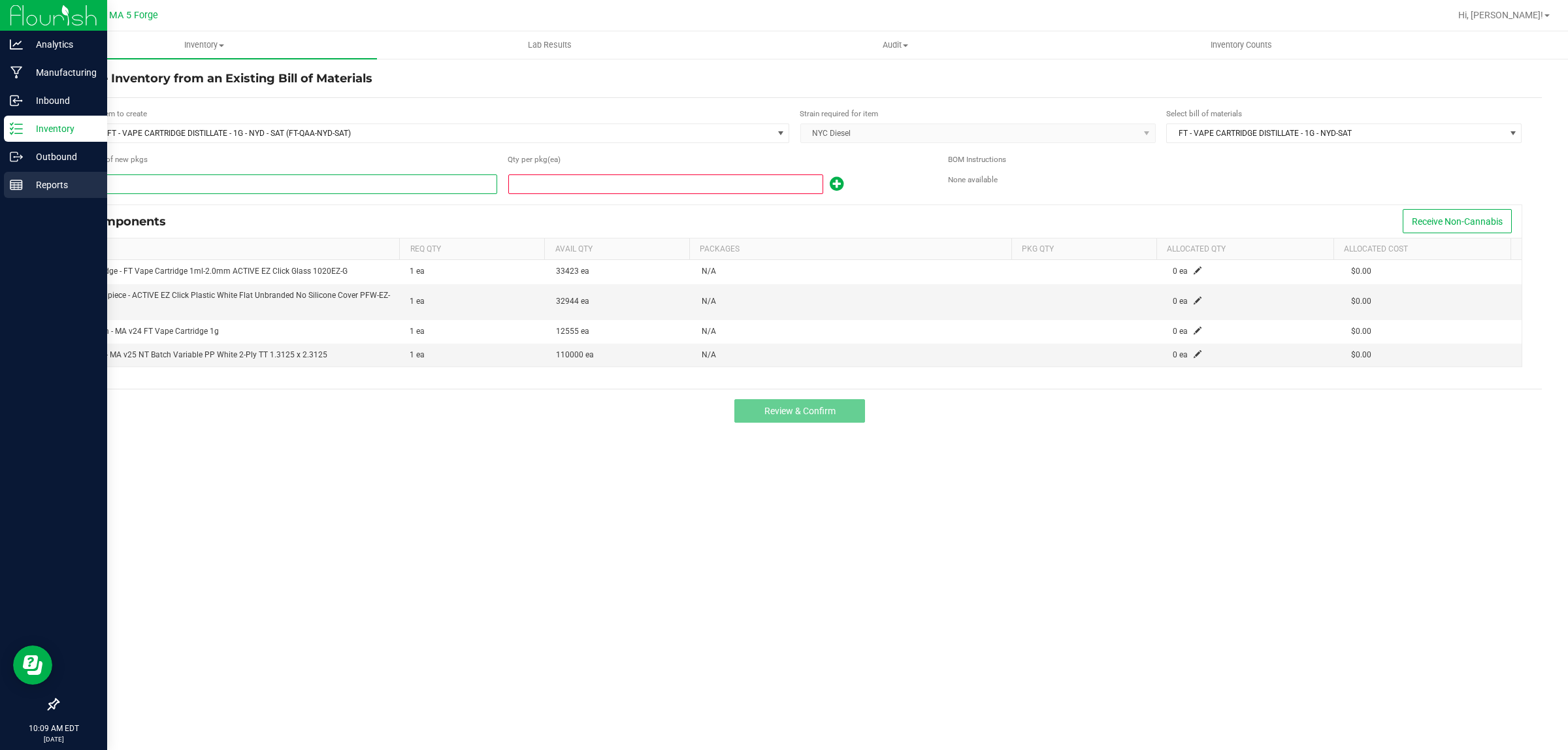
drag, startPoint x: 136, startPoint y: 181, endPoint x: 0, endPoint y: 193, distance: 136.5
click at [0, 193] on div "Analytics Manufacturing Inbound Inventory Outbound Reports 10:09 AM EDT [DATE] …" at bounding box center [784, 375] width 1568 height 750
type input "1"
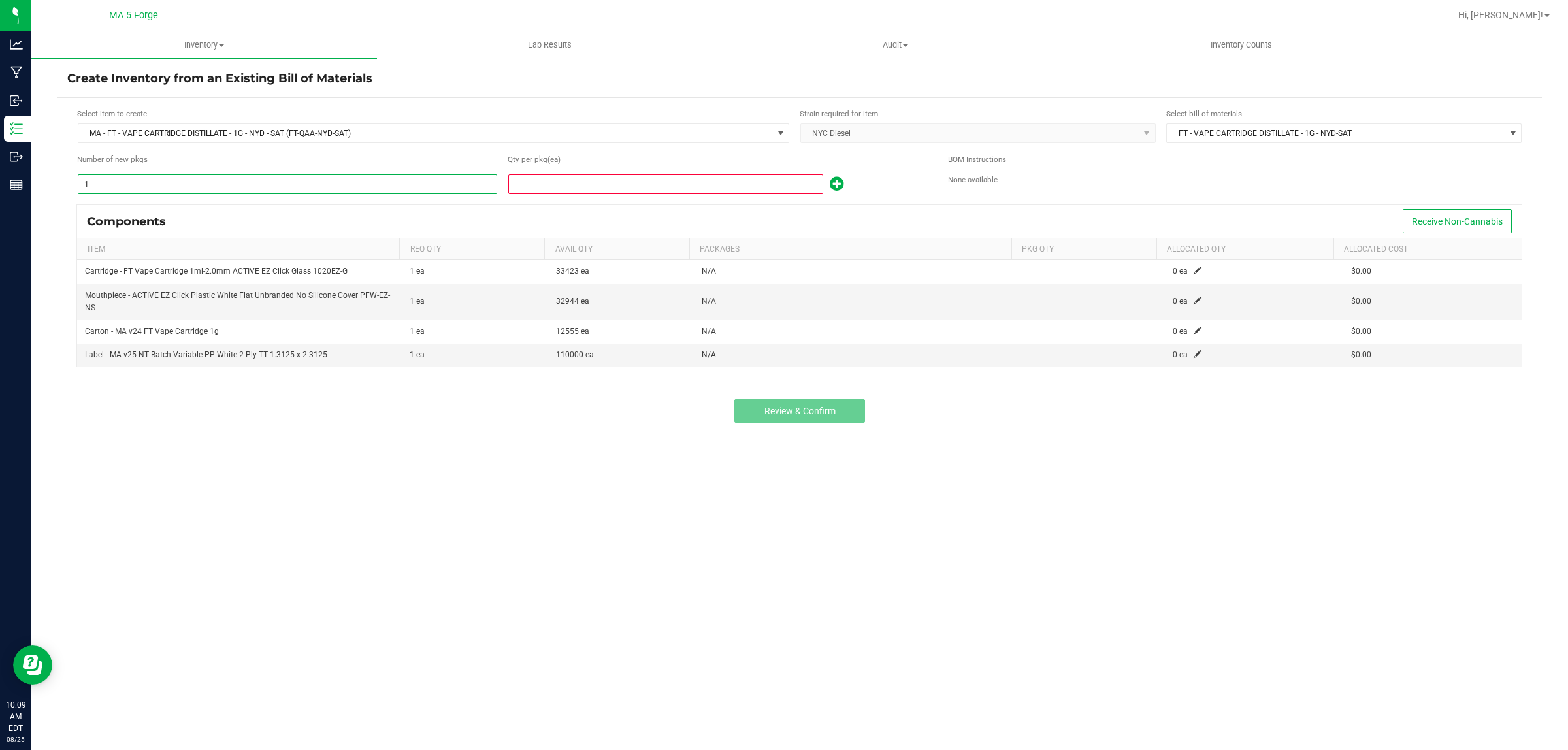
click at [540, 184] on input at bounding box center [665, 184] width 314 height 18
click at [520, 445] on div "Create Inventory from an Existing Bill of Materials Select item to create MA - …" at bounding box center [799, 261] width 1485 height 382
click at [723, 183] on input "0" at bounding box center [665, 184] width 314 height 18
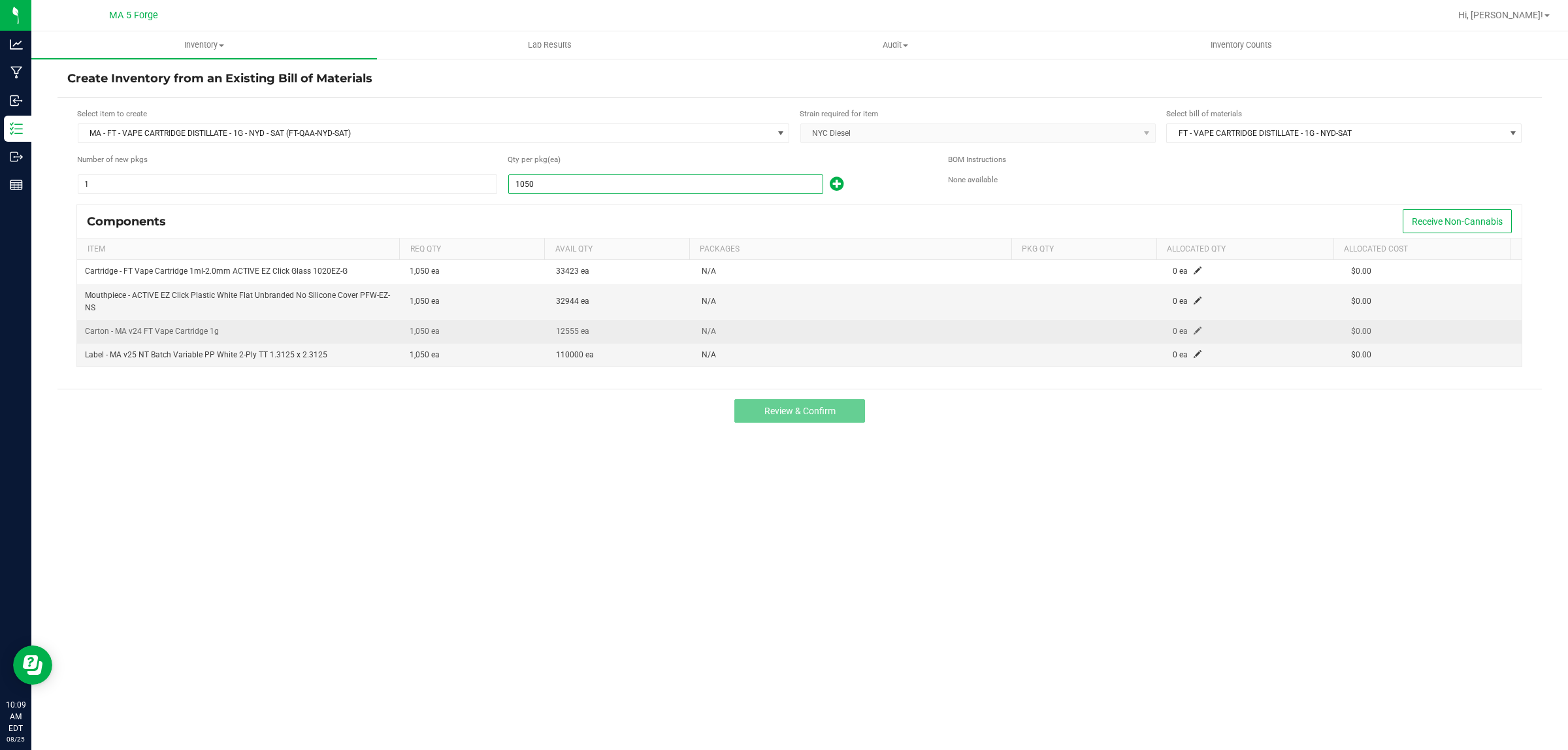
type input "1,050"
click at [1194, 330] on span at bounding box center [1197, 330] width 7 height 7
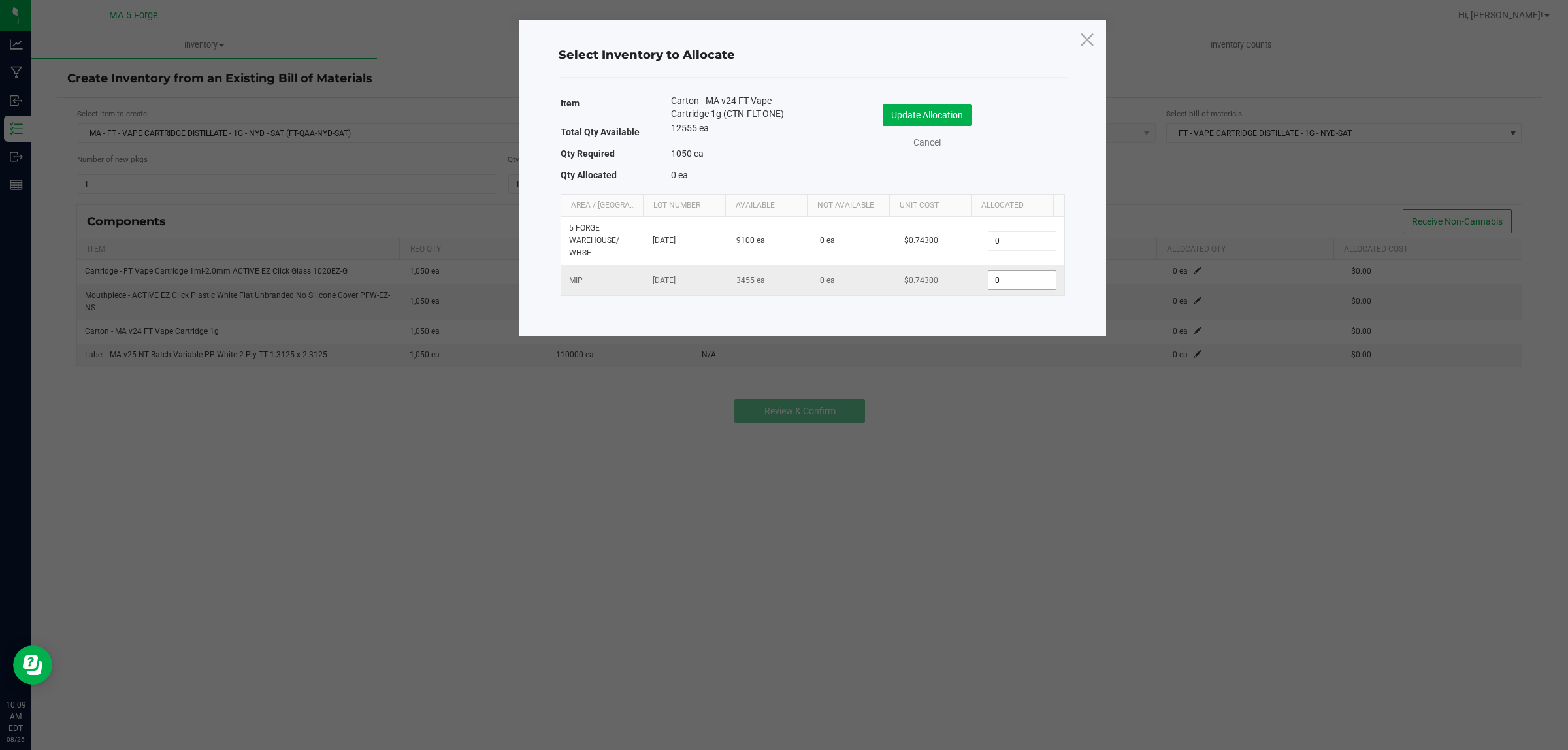
click at [1007, 278] on input "0" at bounding box center [1022, 281] width 67 height 18
type input "1,056"
click at [946, 111] on button "Update Allocation" at bounding box center [927, 115] width 89 height 22
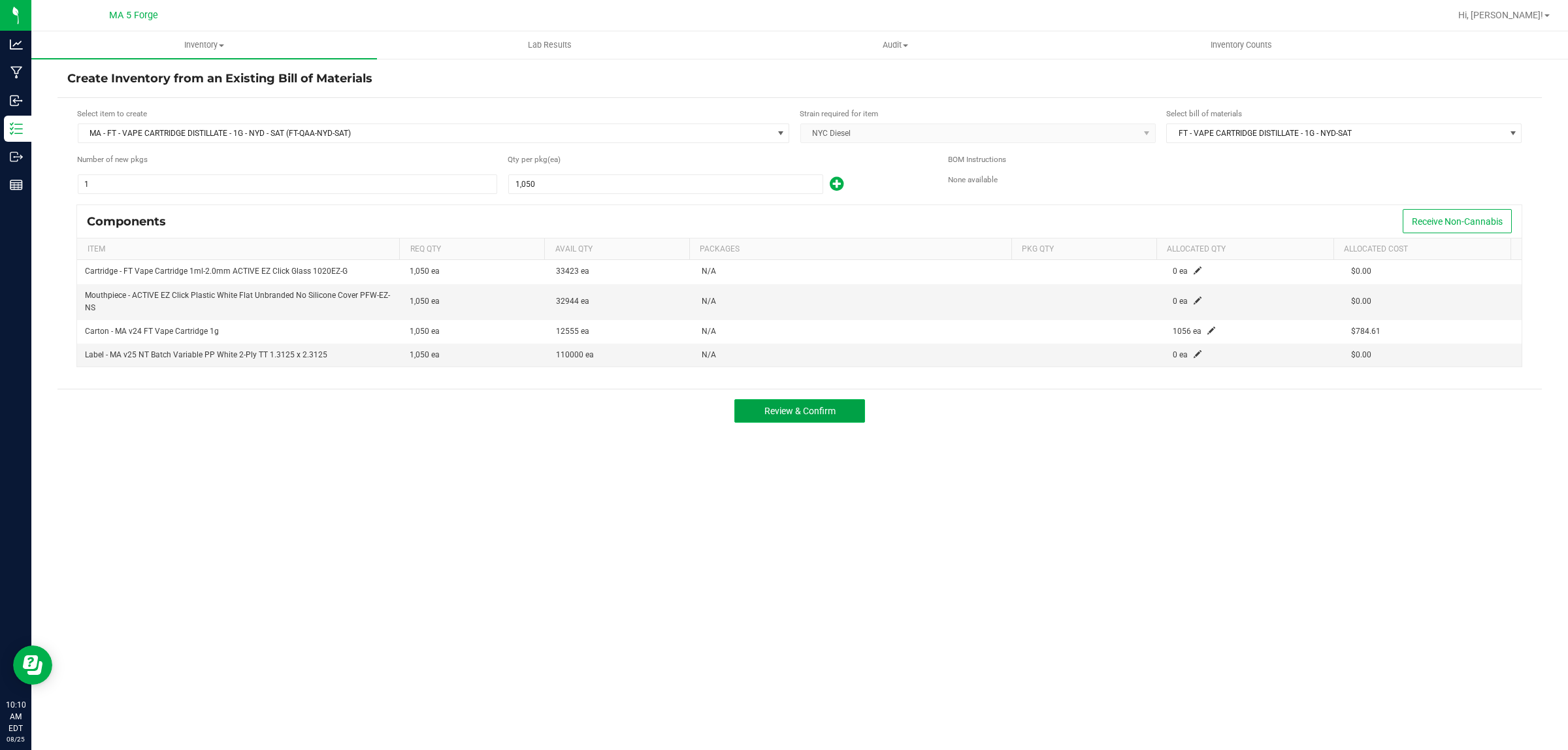
click at [827, 411] on span "Review & Confirm" at bounding box center [800, 410] width 72 height 11
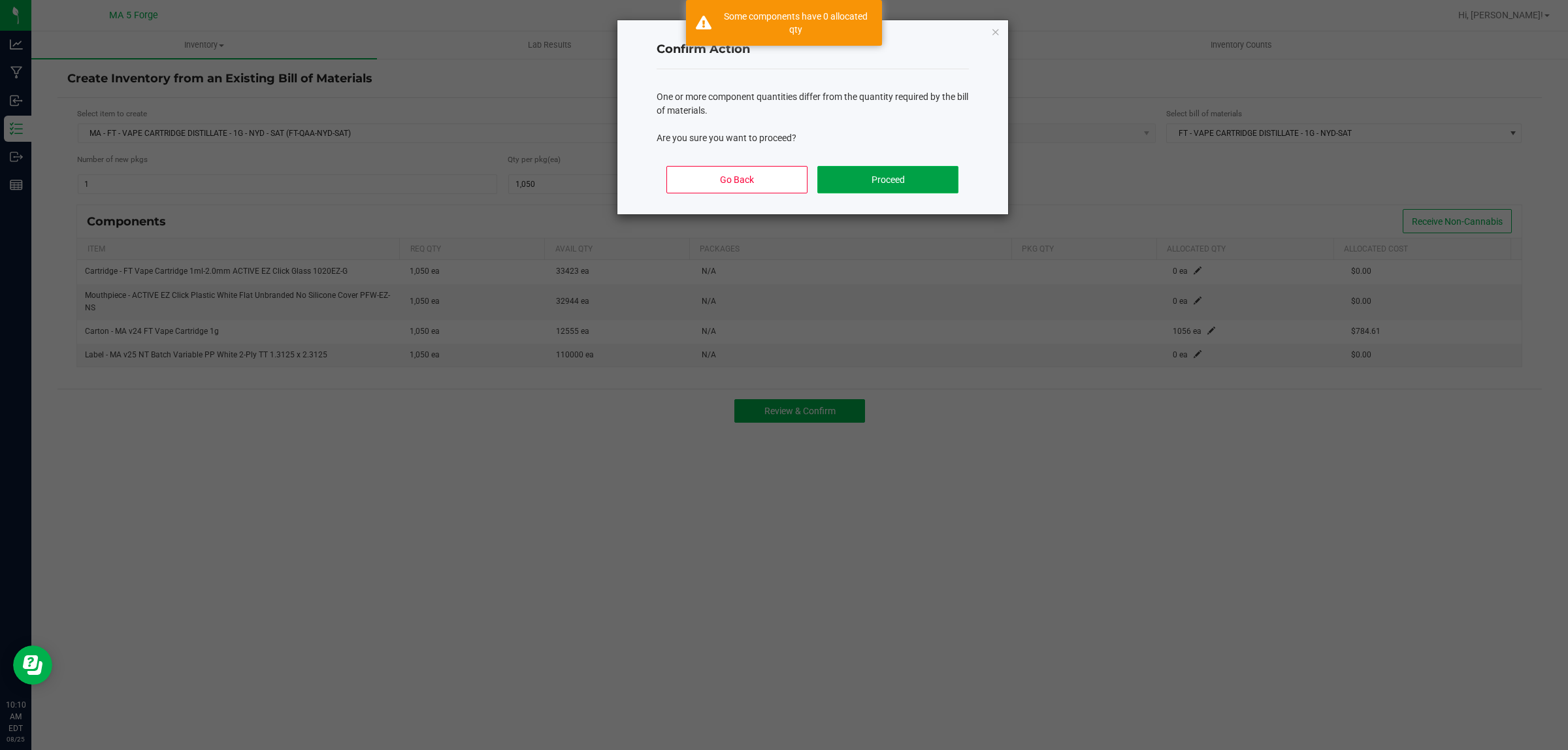
click at [920, 181] on button "Proceed" at bounding box center [888, 179] width 141 height 27
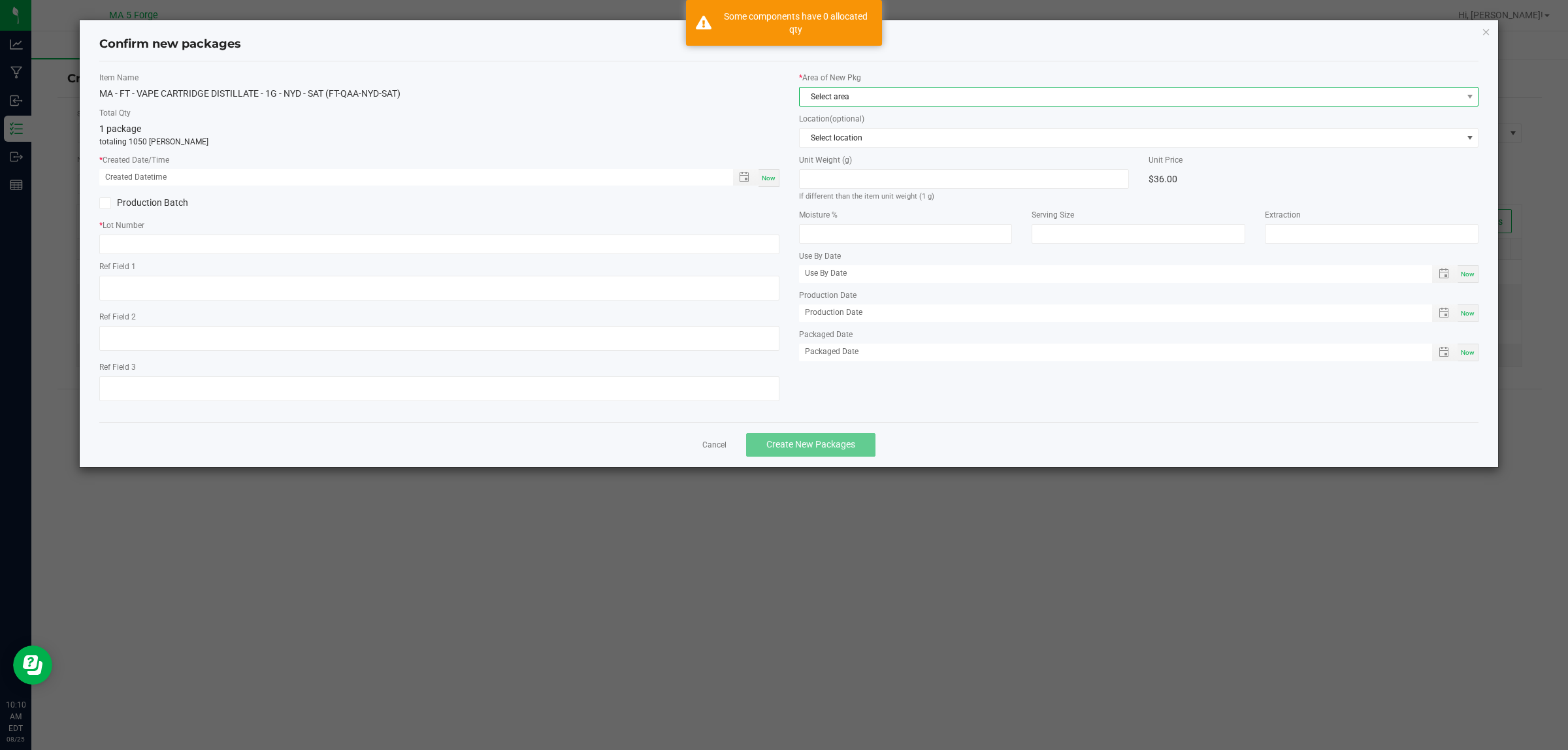
click at [854, 97] on span "Select area" at bounding box center [1132, 97] width 663 height 18
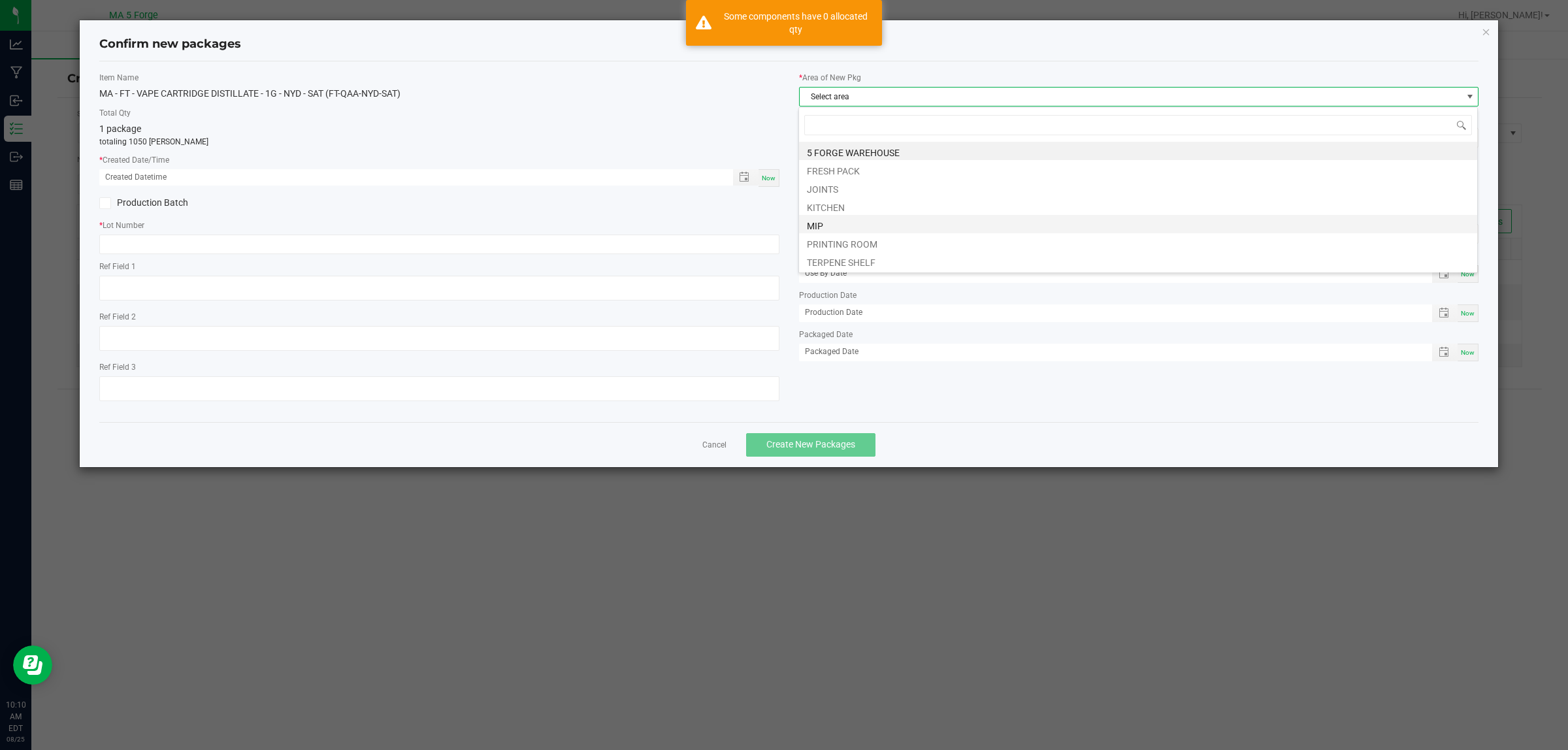
click at [844, 222] on li "MIP" at bounding box center [1138, 224] width 679 height 18
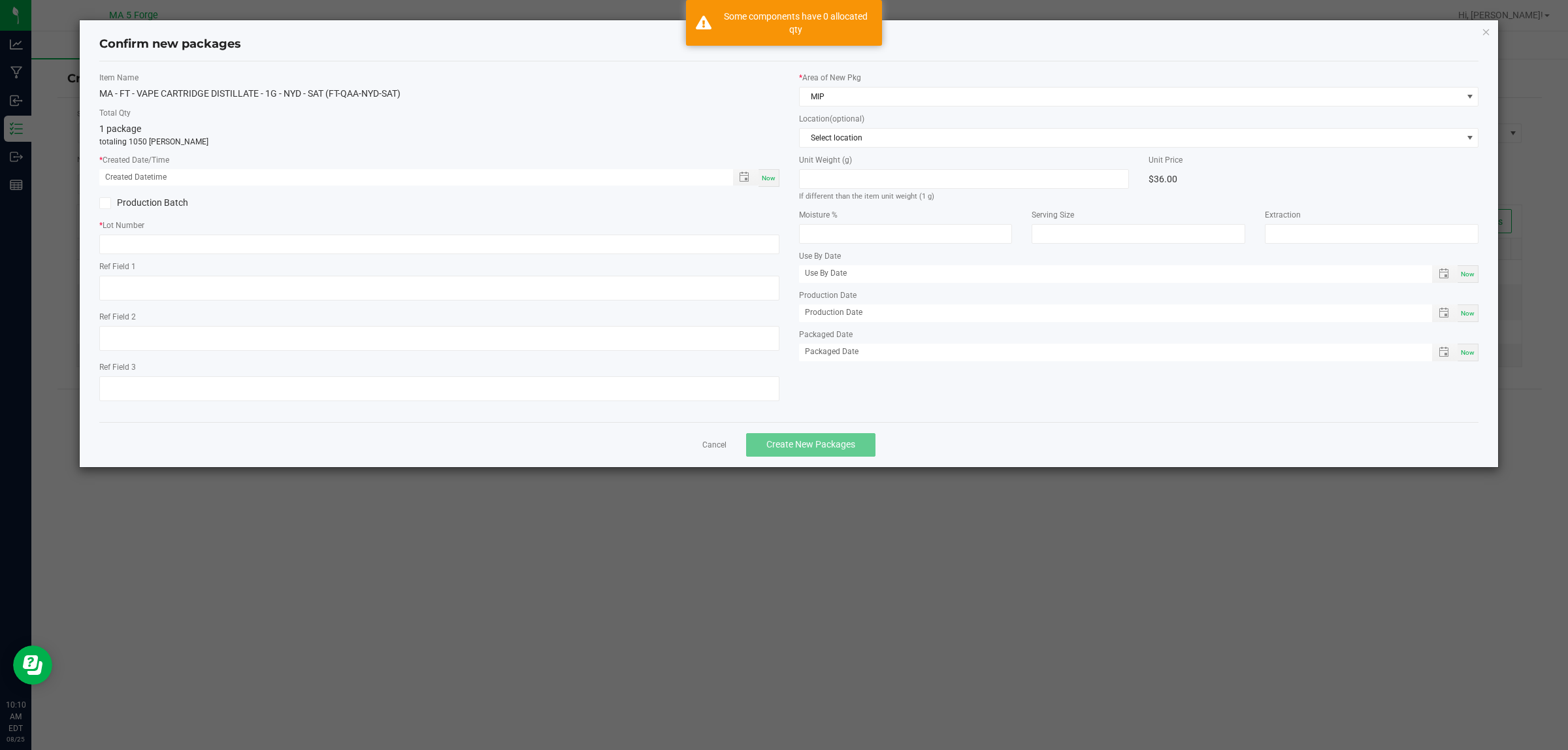
click at [773, 180] on span "Now" at bounding box center [769, 178] width 13 height 7
type input "[DATE] 10:10 AM"
click at [171, 197] on label "Production Batch" at bounding box center [264, 202] width 330 height 13
click at [0, 0] on input "Production Batch" at bounding box center [0, 0] width 0 height 0
click at [489, 236] on input "text" at bounding box center [439, 245] width 680 height 20
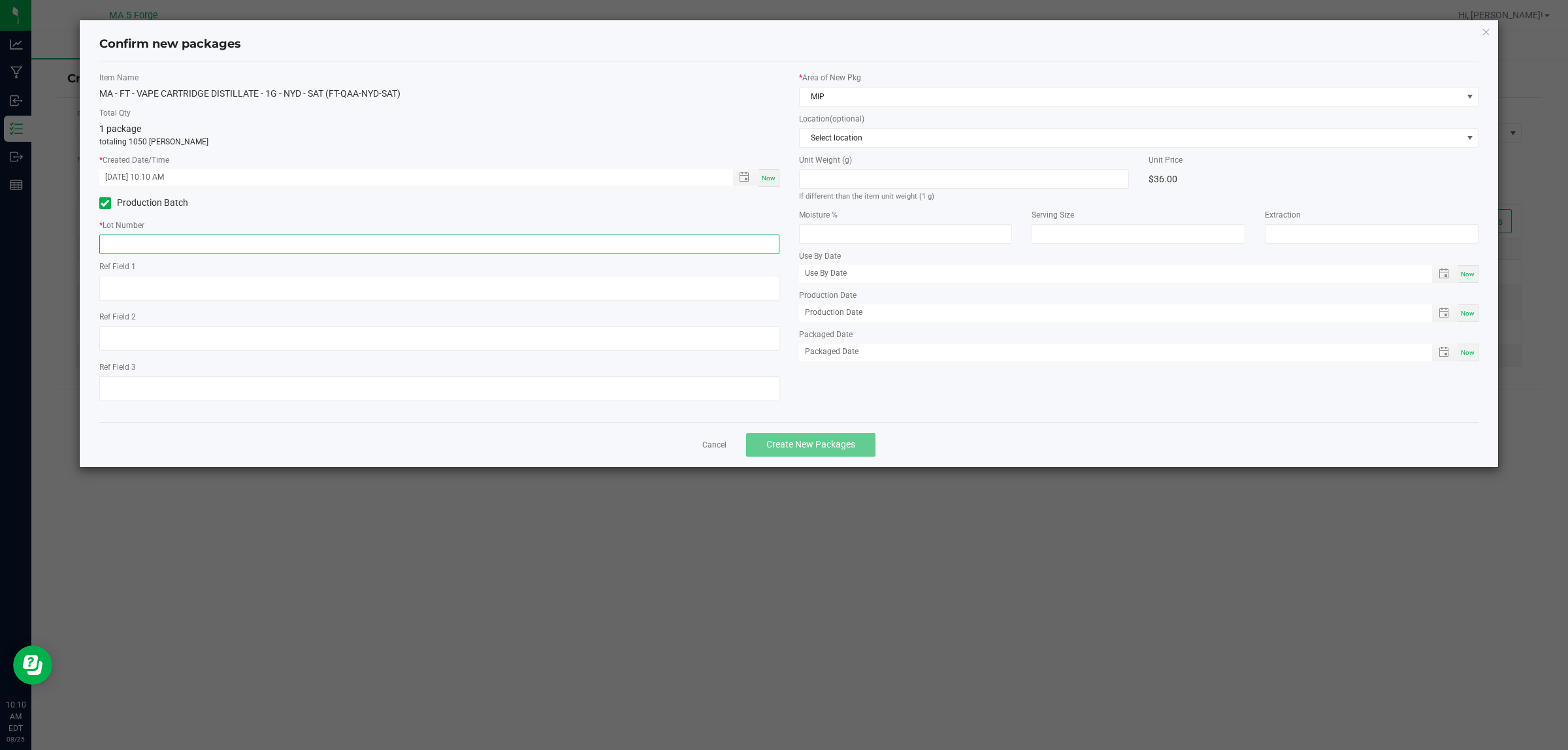
paste input "250818QAA-NYD-SAT"
type input "250818QAA-NYD-SAT"
click at [712, 450] on link "Cancel" at bounding box center [714, 445] width 24 height 11
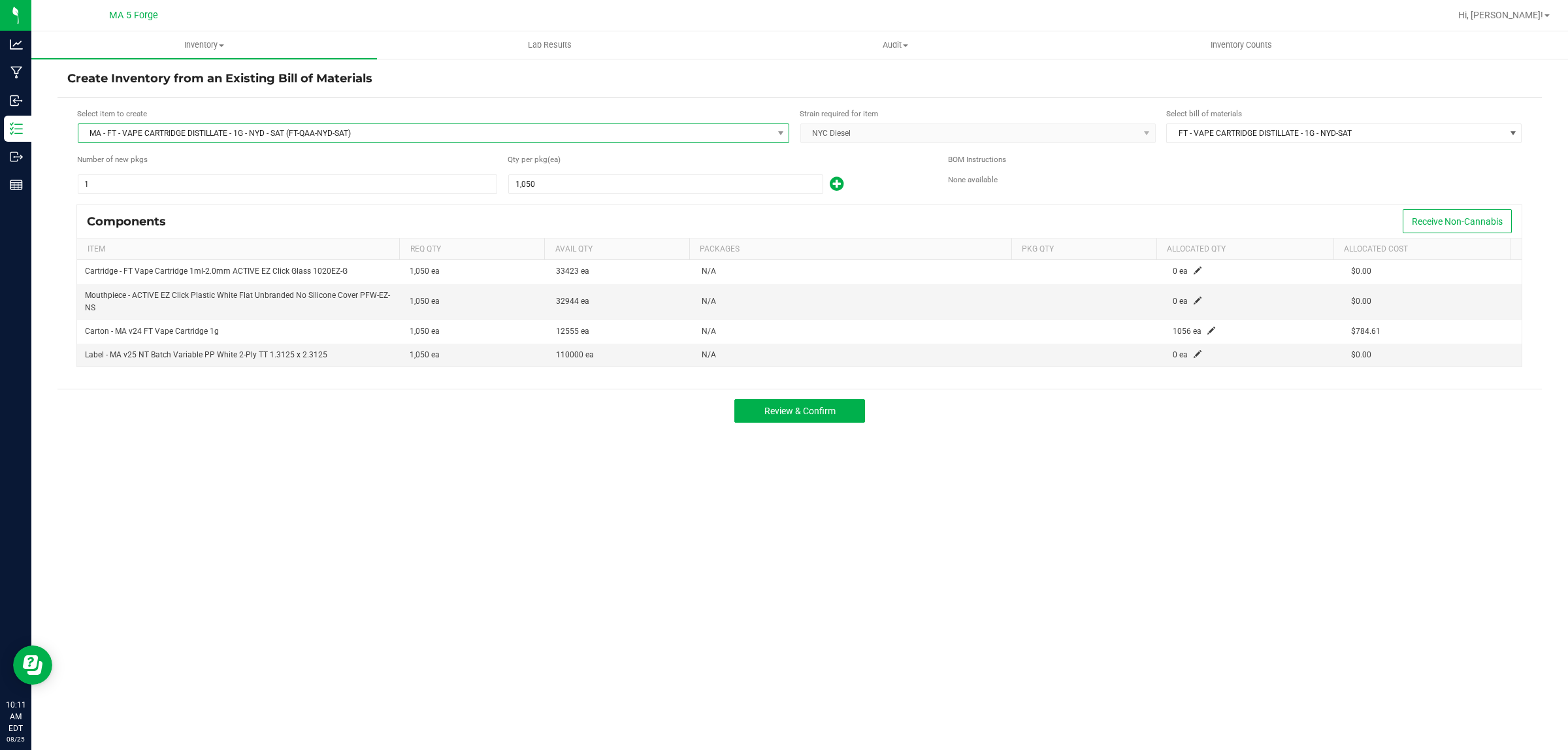
click at [326, 128] on span "MA - FT - VAPE CARTRIDGE DISTILLATE - 1G - NYD - SAT (FT-QAA-NYD-SAT)" at bounding box center [425, 133] width 694 height 18
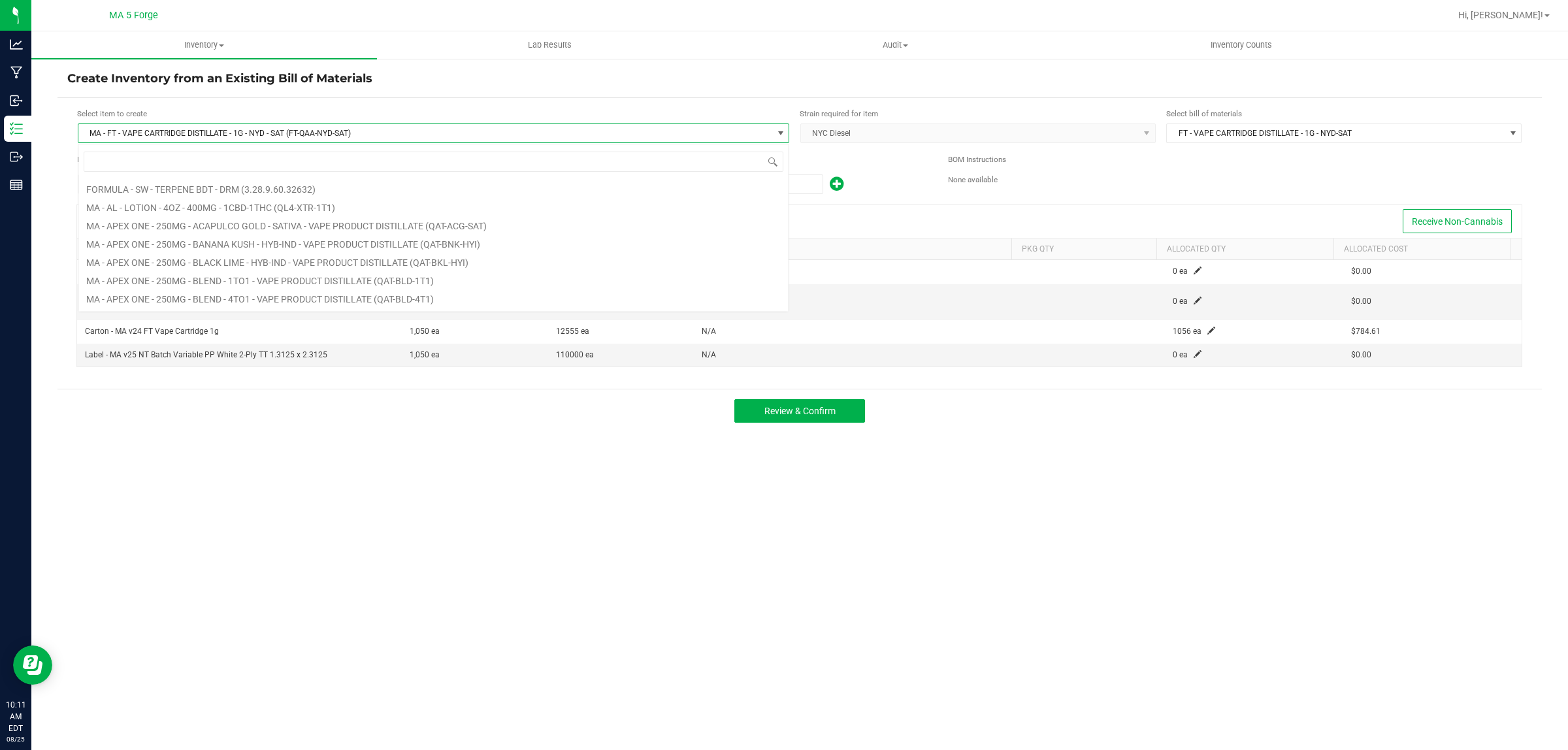
scroll to position [20, 712]
click at [299, 156] on input at bounding box center [433, 161] width 699 height 20
type input "LKL-QPC-BLD-SAT"
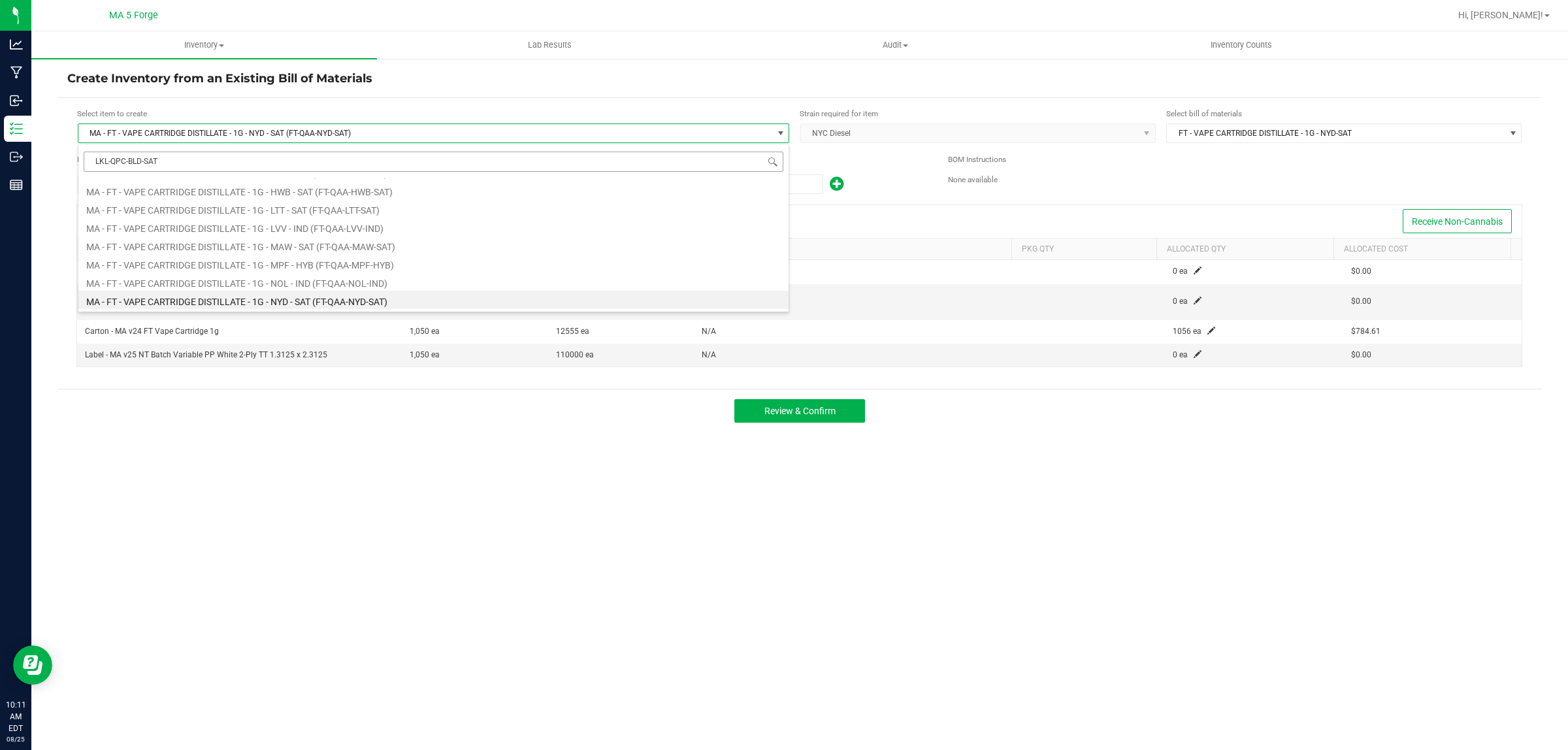
scroll to position [0, 0]
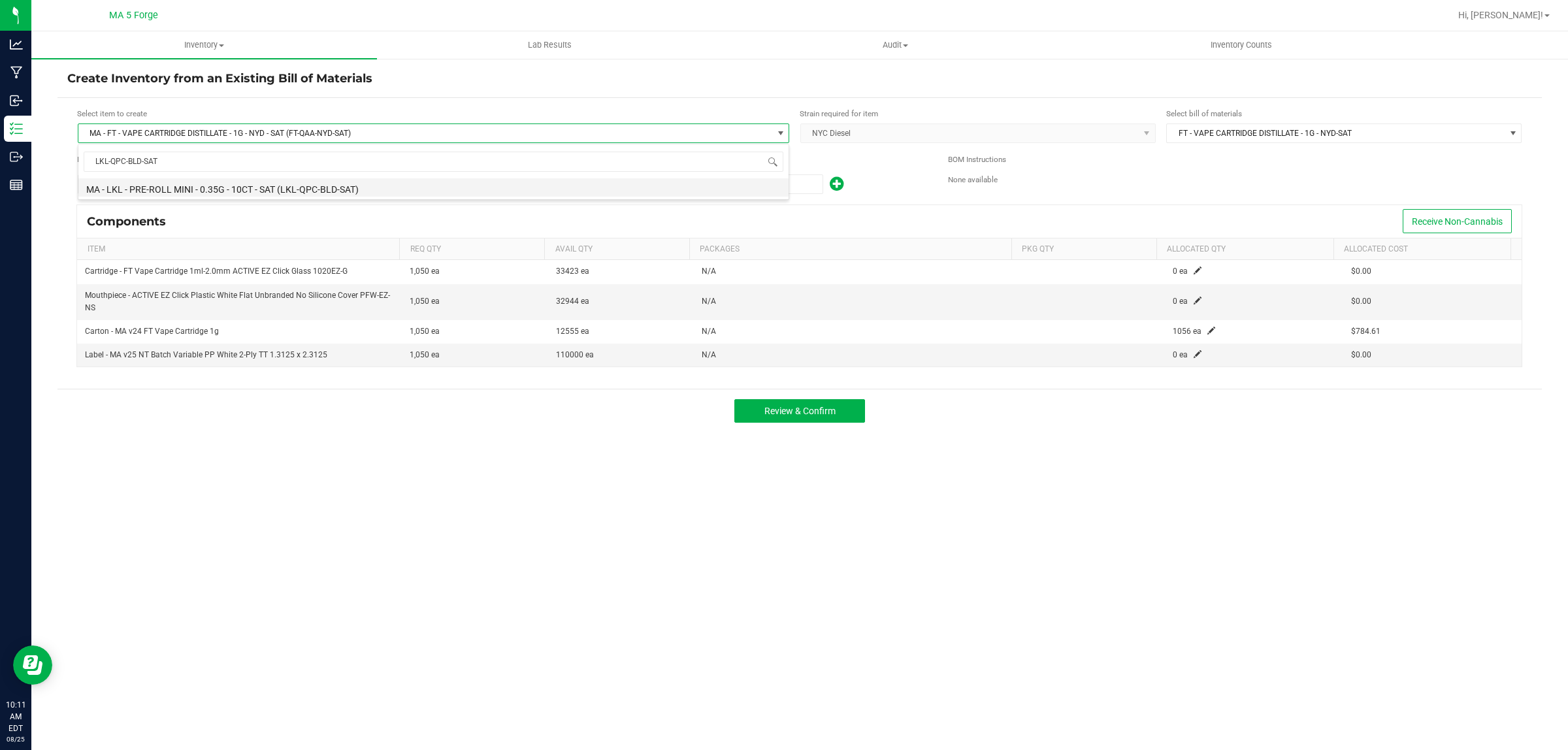
click at [297, 185] on li "MA - LKL - PRE-ROLL MINI - 0.35G - 10CT - SAT (LKL-QPC-BLD-SAT)" at bounding box center [433, 187] width 710 height 18
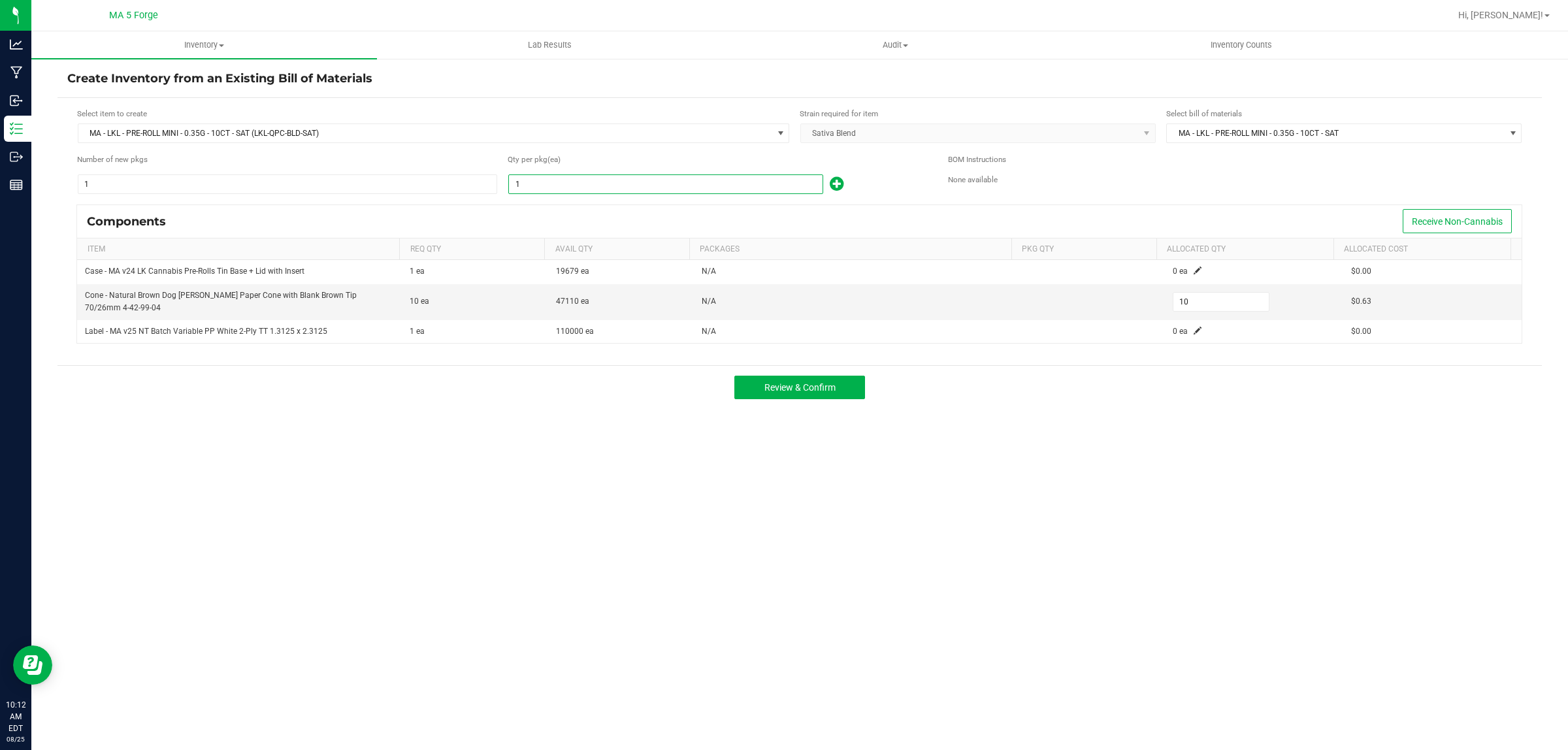
click at [569, 190] on input "1" at bounding box center [665, 184] width 314 height 18
type input "5"
type input "50"
type input "57"
type input "570"
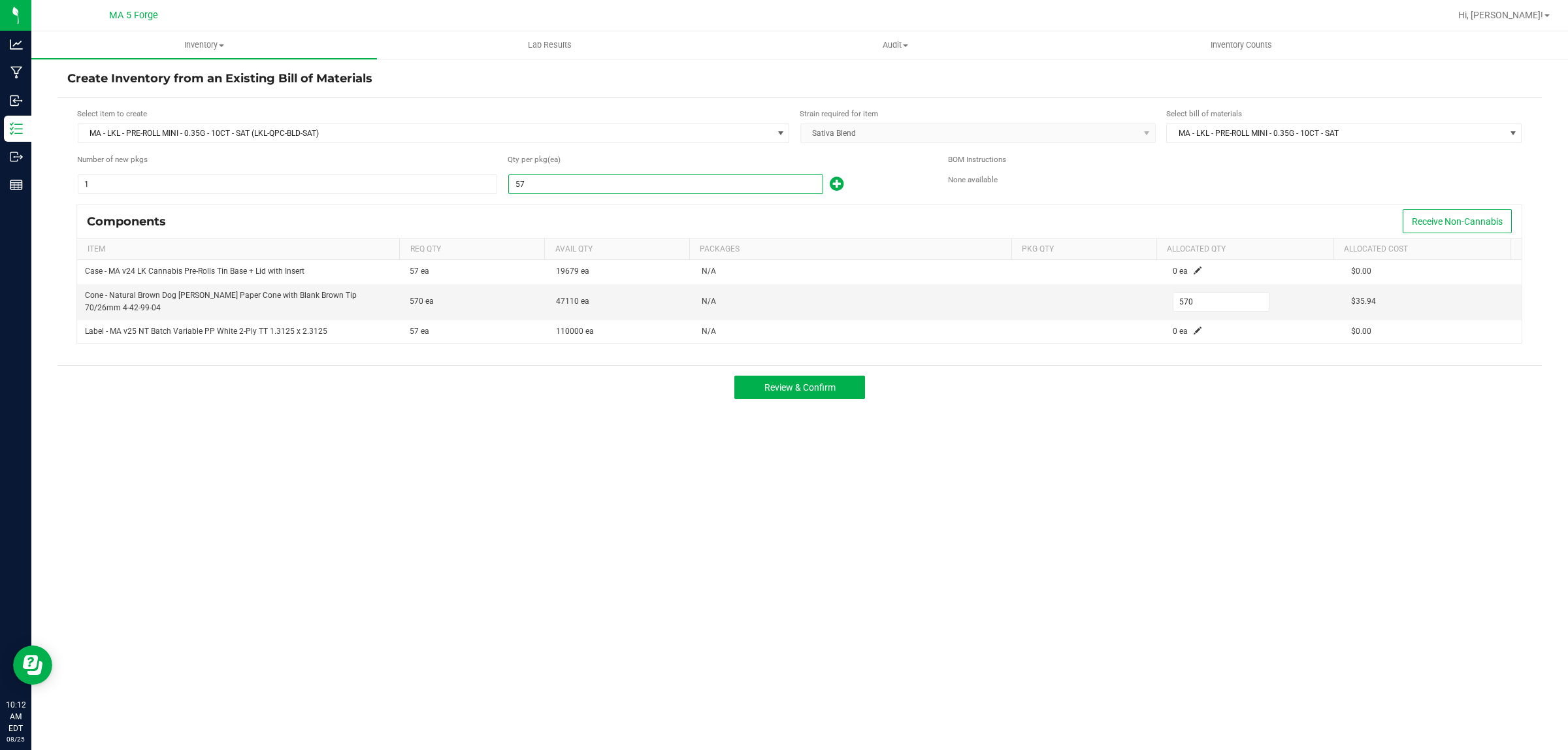
type input "570"
type input "5,700"
type input "570"
click at [817, 390] on span "Review & Confirm" at bounding box center [800, 387] width 72 height 11
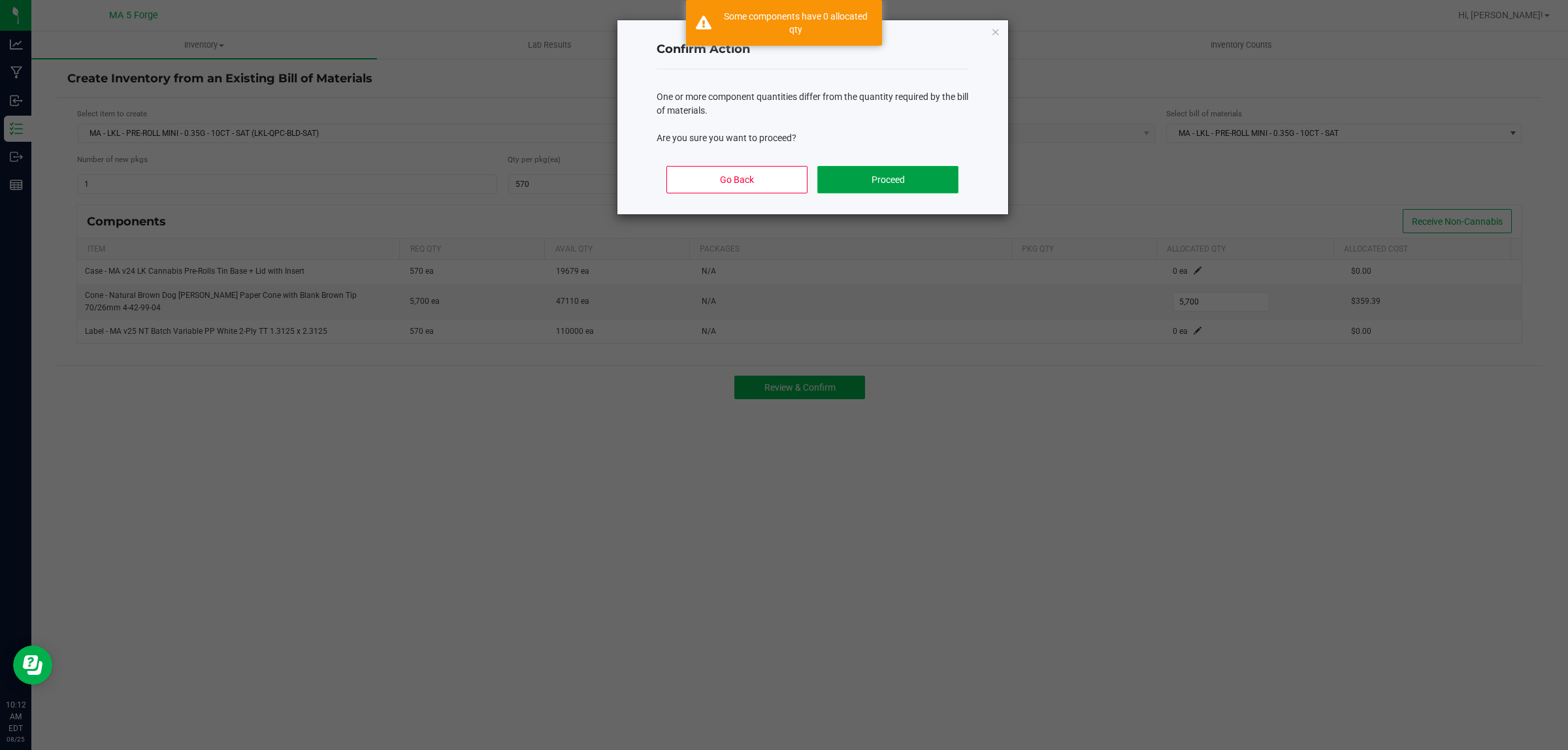
click at [905, 171] on button "Proceed" at bounding box center [888, 179] width 141 height 27
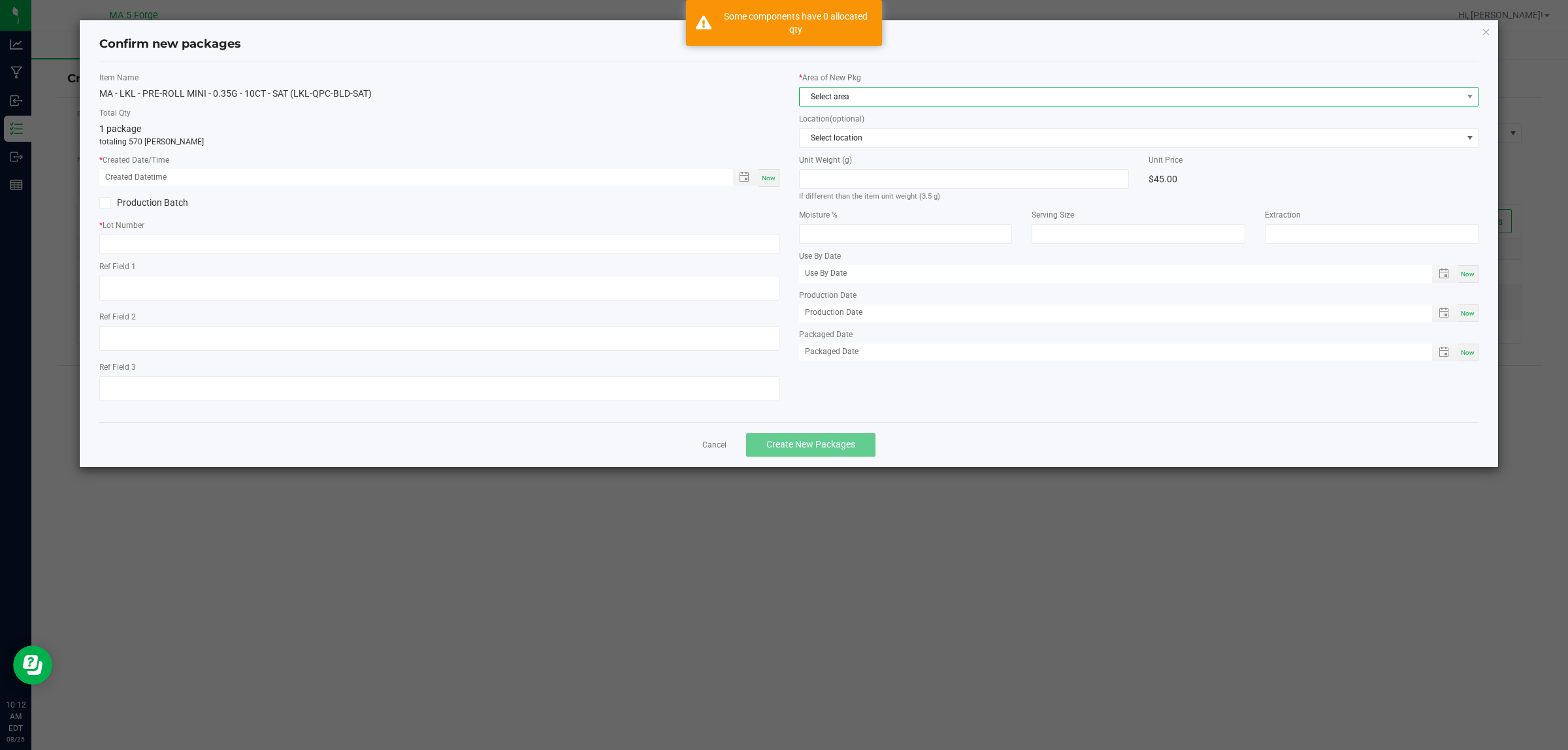
click at [880, 93] on span "Select area" at bounding box center [1132, 97] width 663 height 18
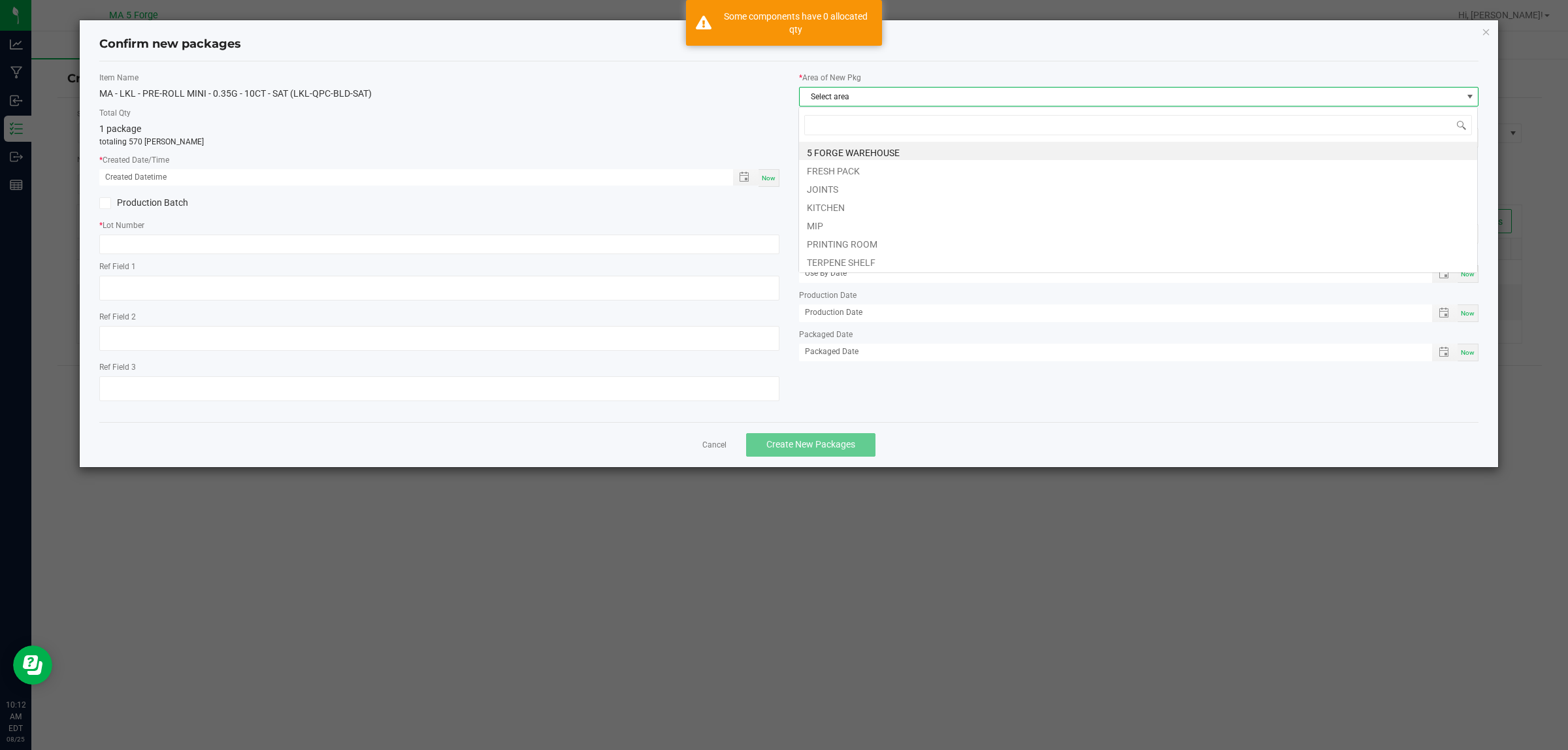
scroll to position [20, 680]
click at [835, 185] on li "JOINTS" at bounding box center [1138, 187] width 679 height 18
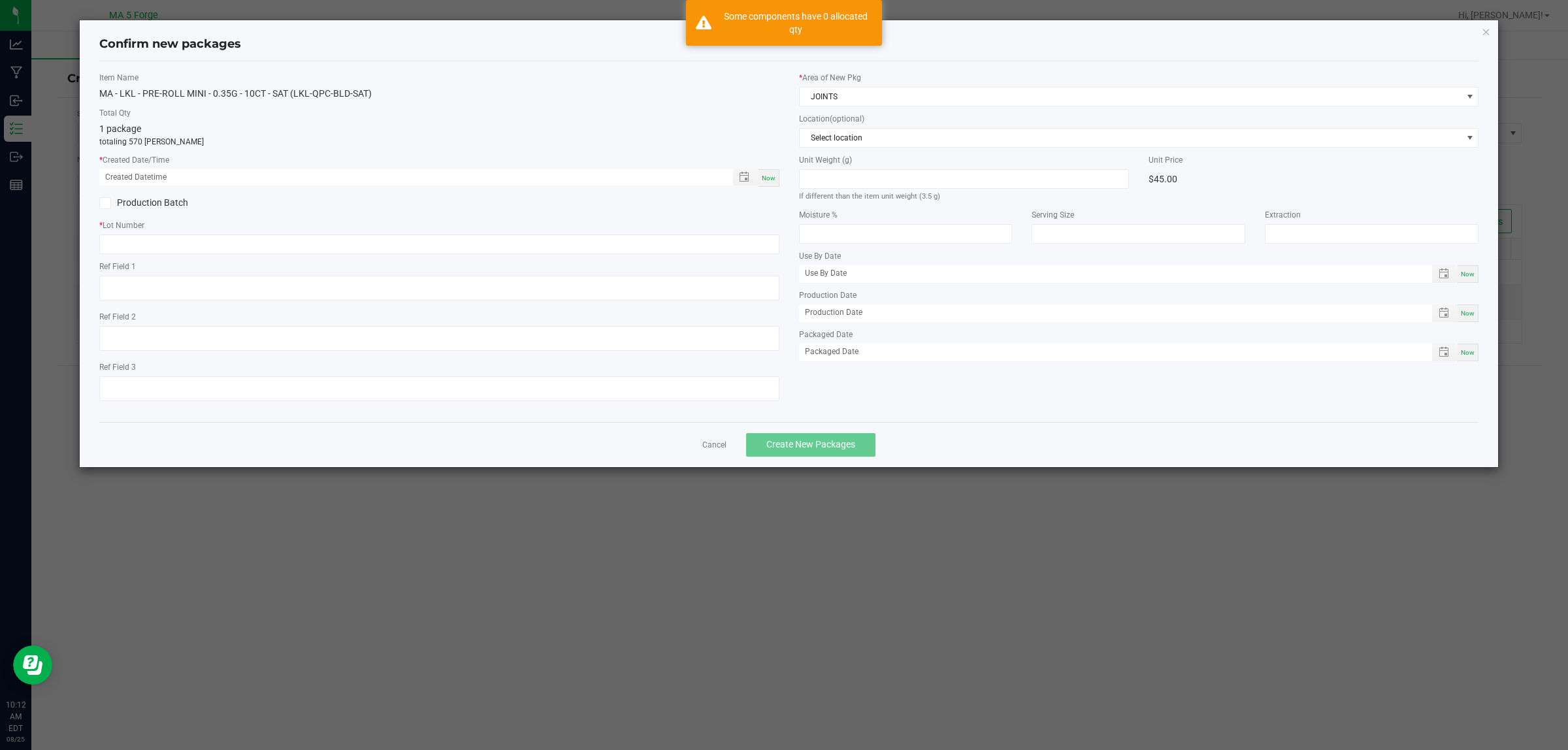
click at [767, 175] on span "Now" at bounding box center [769, 178] width 13 height 7
type input "[DATE] 10:12 AM"
click at [229, 243] on input "text" at bounding box center [439, 245] width 680 height 20
paste input "DDA-250624-145-F"
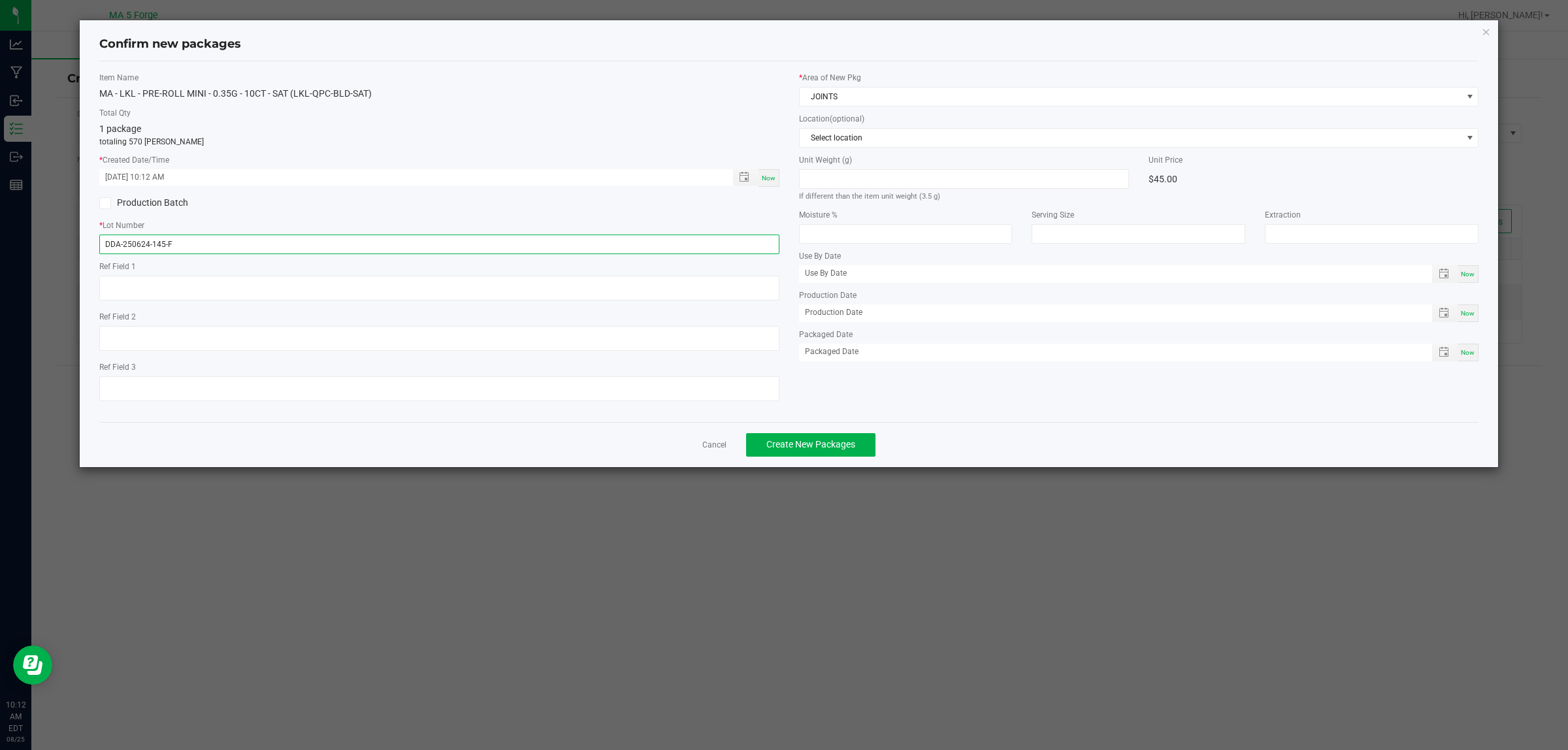
type input "DDA-250624-145-F"
click at [763, 180] on span "Now" at bounding box center [769, 178] width 13 height 7
click at [717, 445] on link "Cancel" at bounding box center [714, 445] width 24 height 11
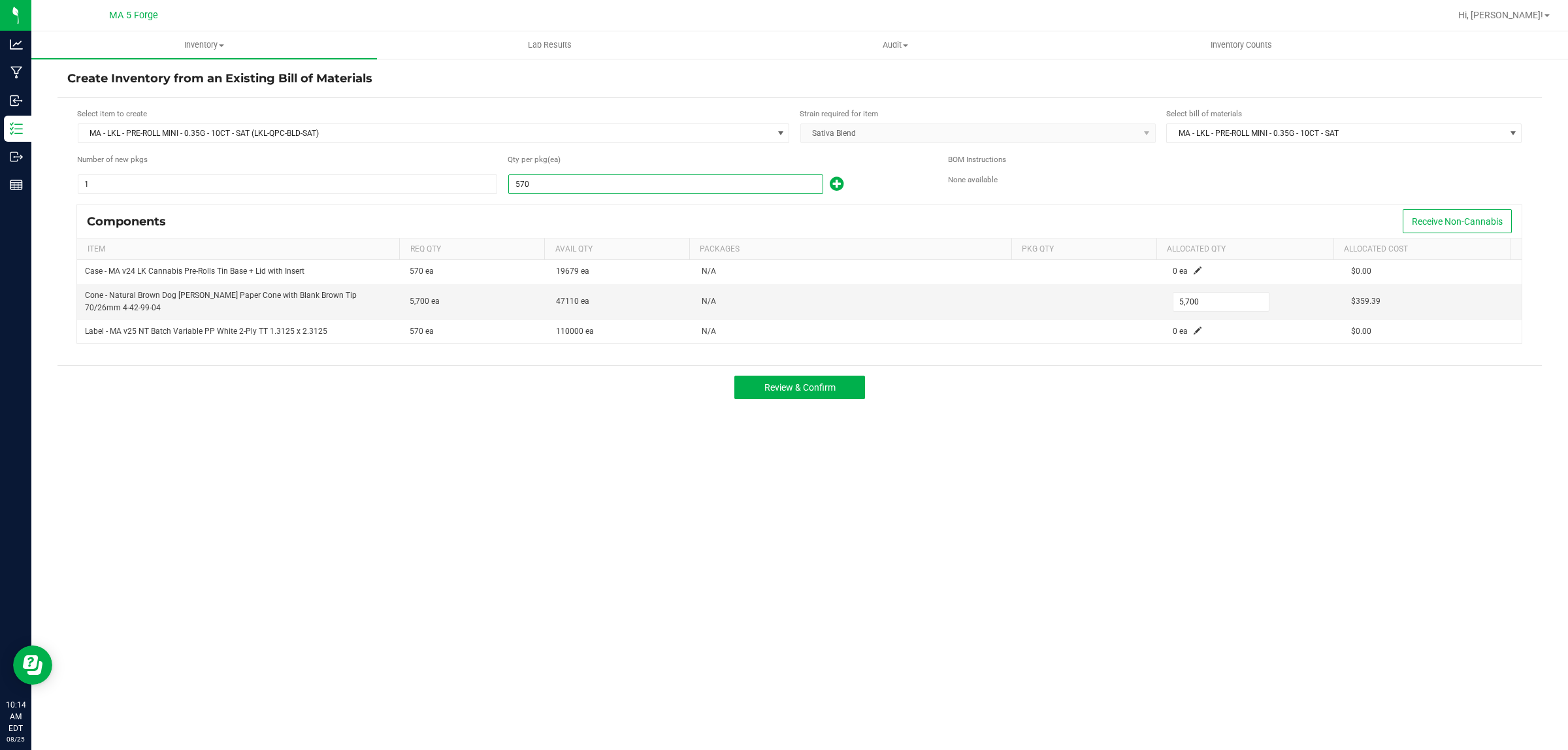
type input "0"
type input "10"
type input "0"
type input "5,700"
click at [839, 390] on button "Review & Confirm" at bounding box center [799, 387] width 131 height 23
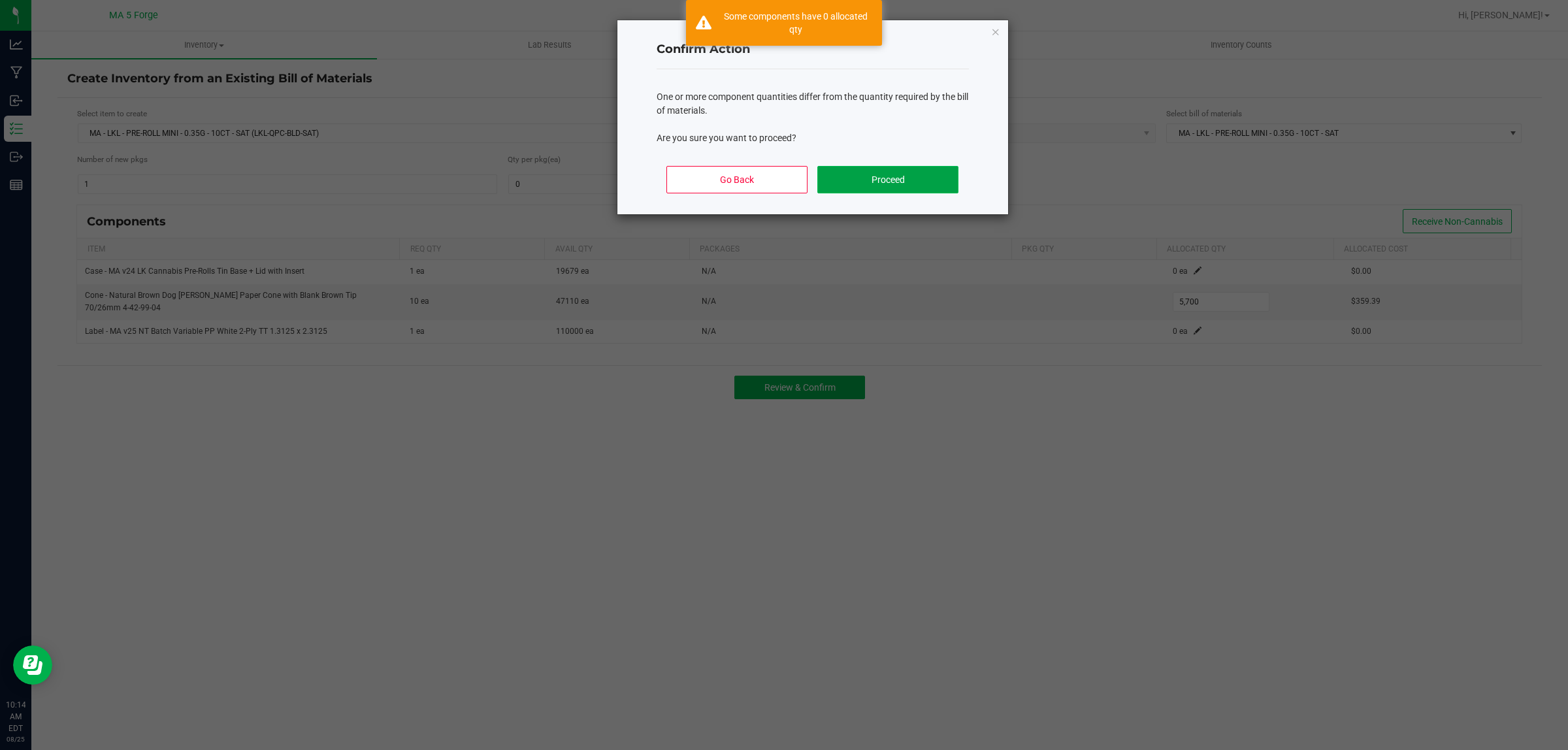
click at [882, 188] on button "Proceed" at bounding box center [888, 179] width 141 height 27
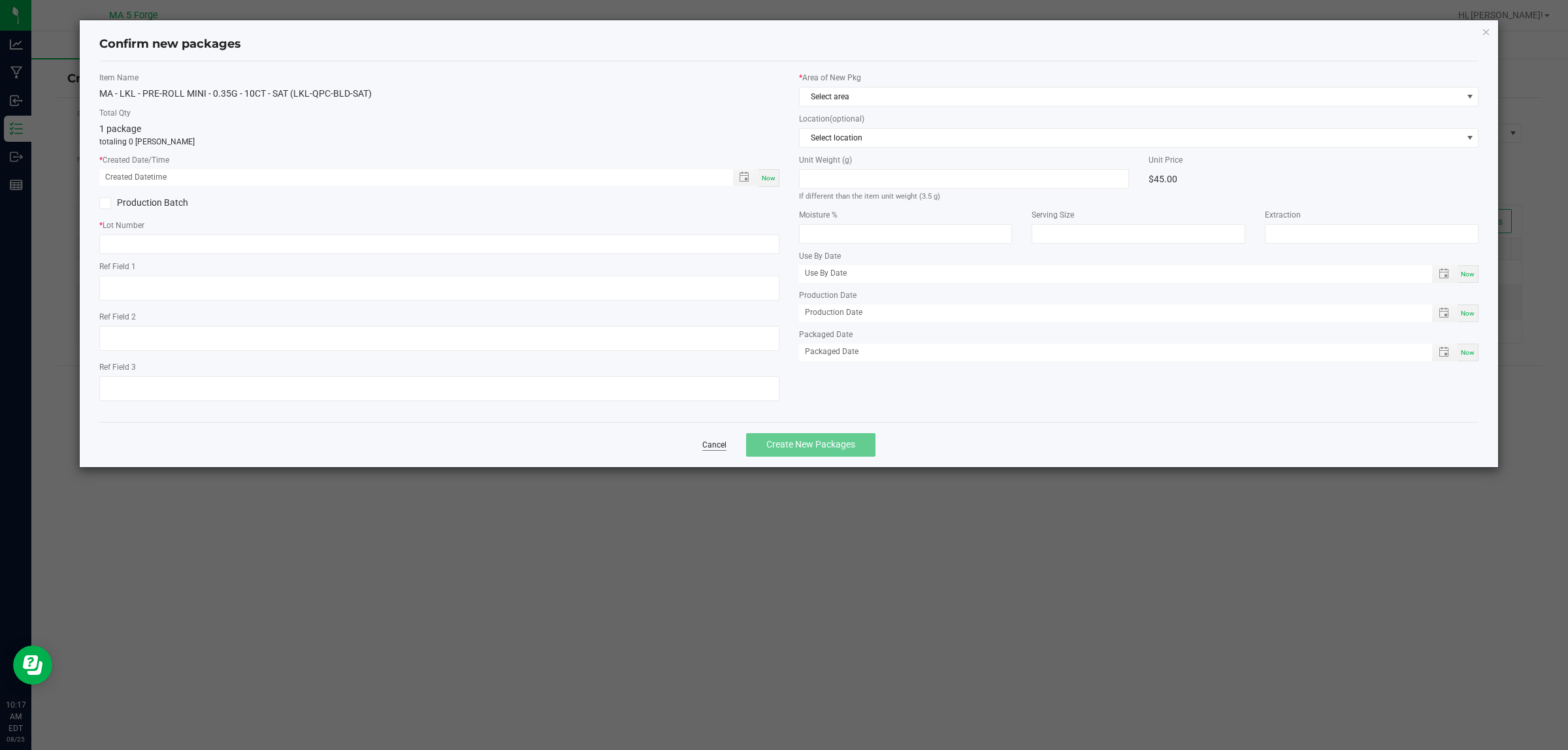
click at [724, 448] on link "Cancel" at bounding box center [714, 445] width 24 height 11
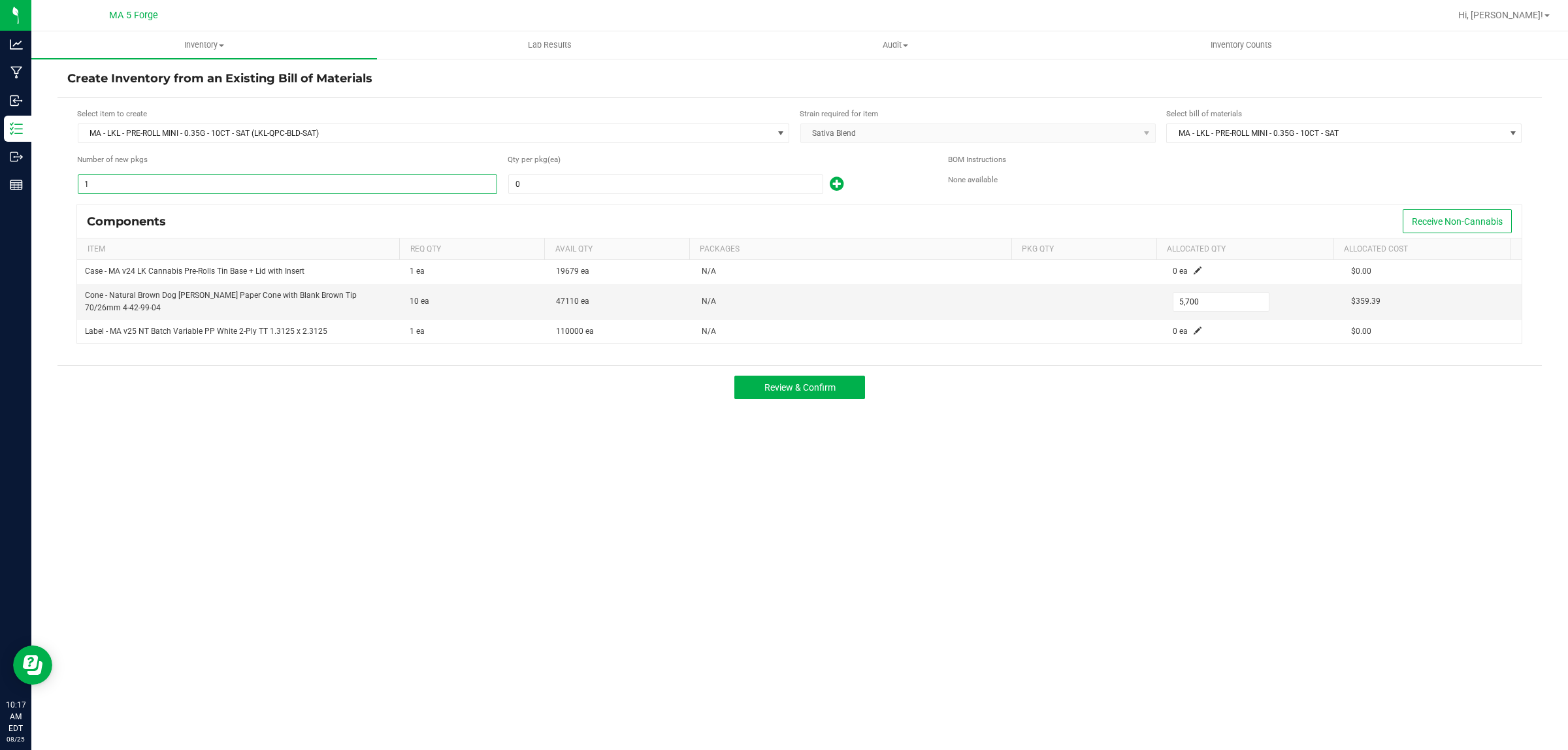
click at [115, 184] on input "1" at bounding box center [287, 184] width 418 height 18
type input "0"
type input "10"
type input "0"
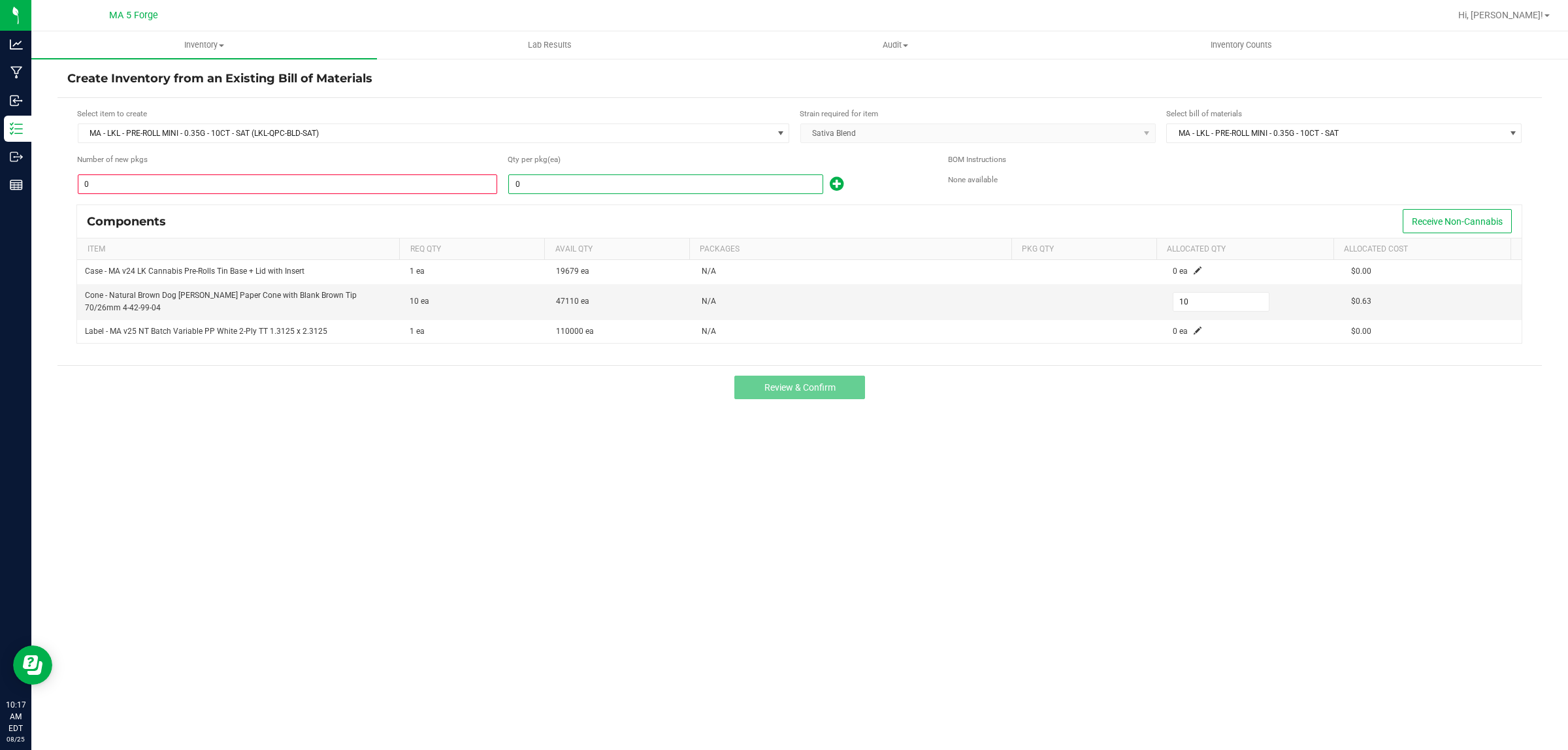
click at [609, 186] on input "0" at bounding box center [665, 184] width 314 height 18
click at [675, 213] on div "Components Receive Non-Cannabis" at bounding box center [799, 221] width 1445 height 32
type input "5,700"
click at [108, 181] on input "0" at bounding box center [287, 184] width 418 height 18
type input "1"
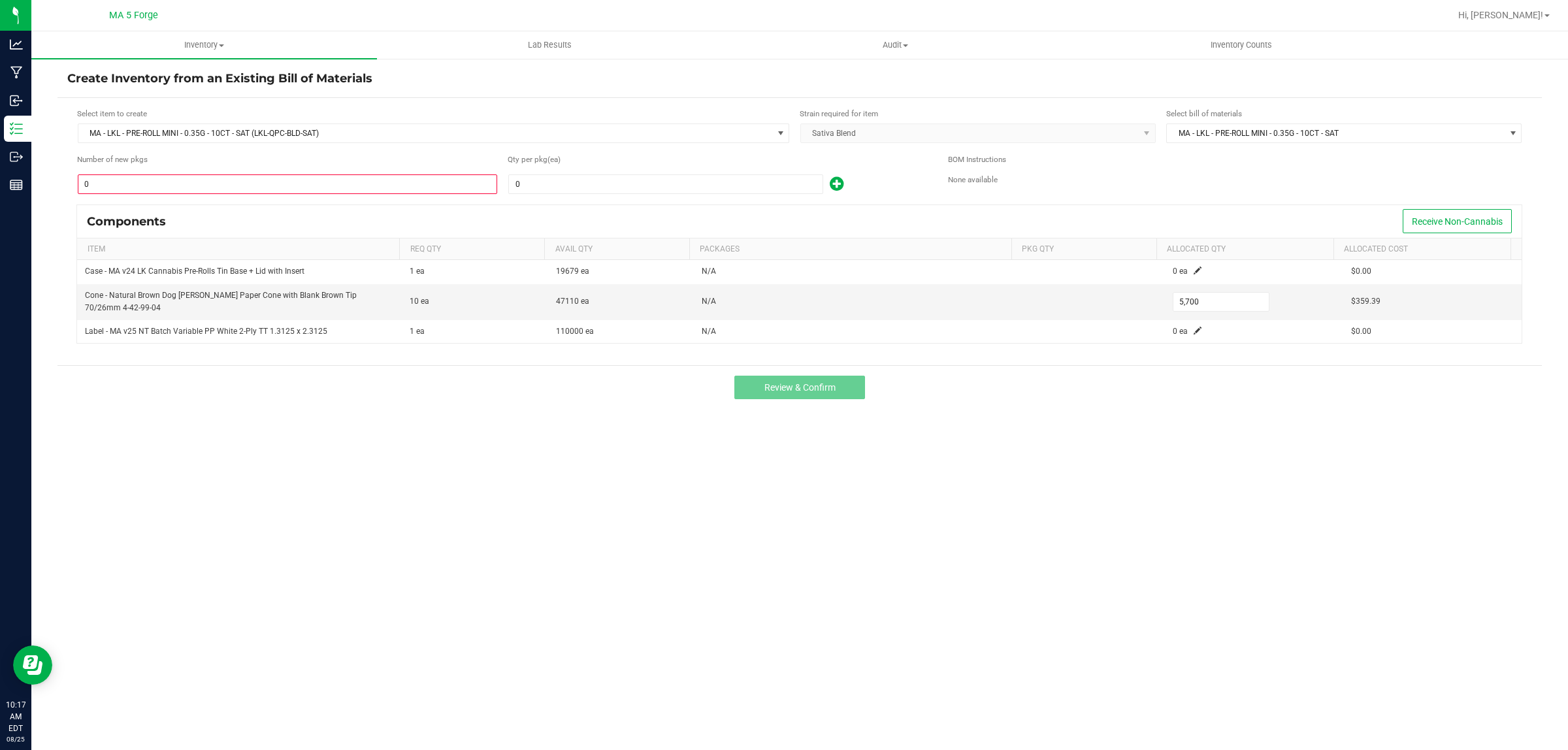
type input "10"
type input "1"
click at [1219, 307] on input "10" at bounding box center [1221, 302] width 96 height 18
type input "5,700"
click at [769, 396] on button "Review & Confirm" at bounding box center [799, 387] width 131 height 23
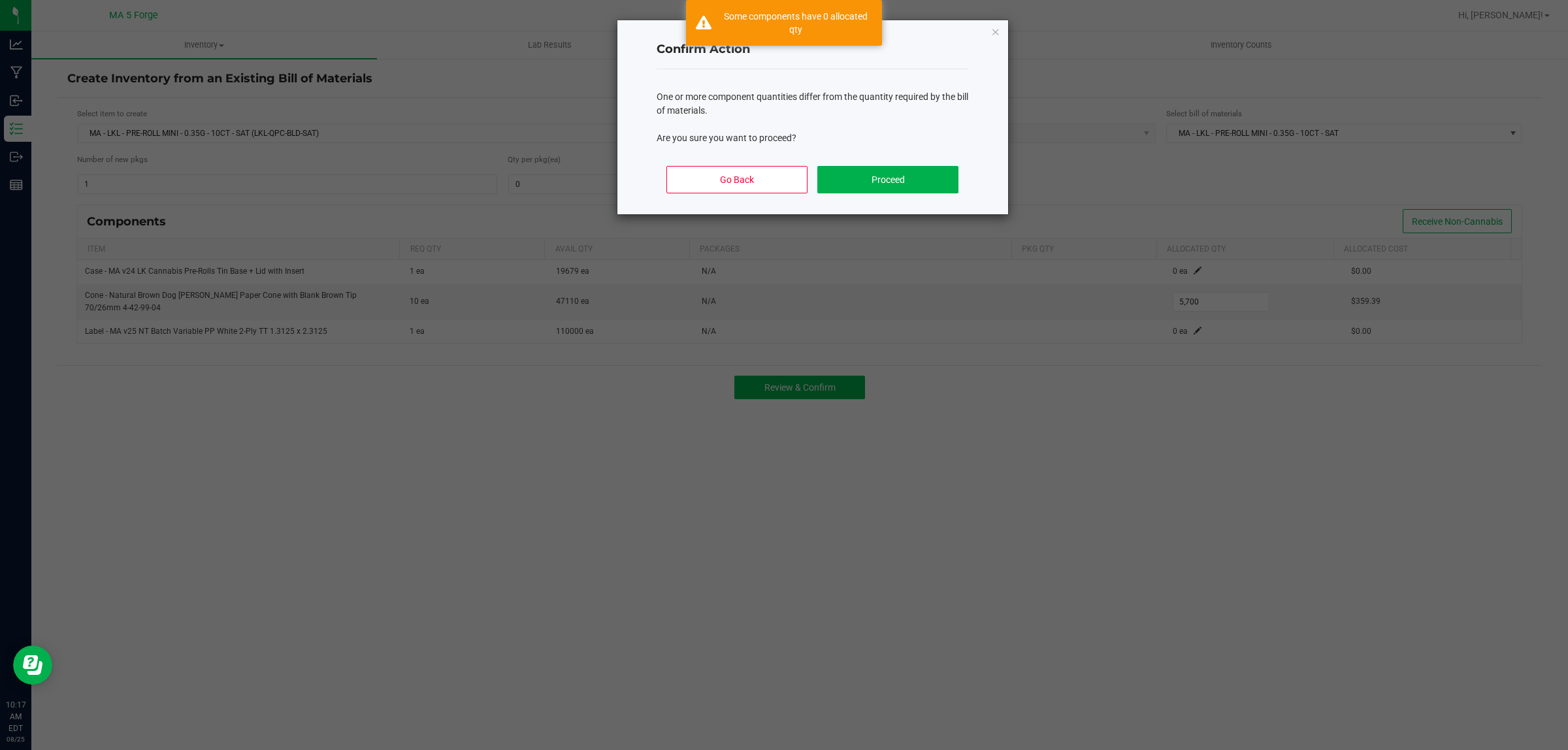
click at [861, 195] on div "Go Back Proceed" at bounding box center [813, 185] width 312 height 59
click at [863, 178] on button "Proceed" at bounding box center [888, 179] width 141 height 27
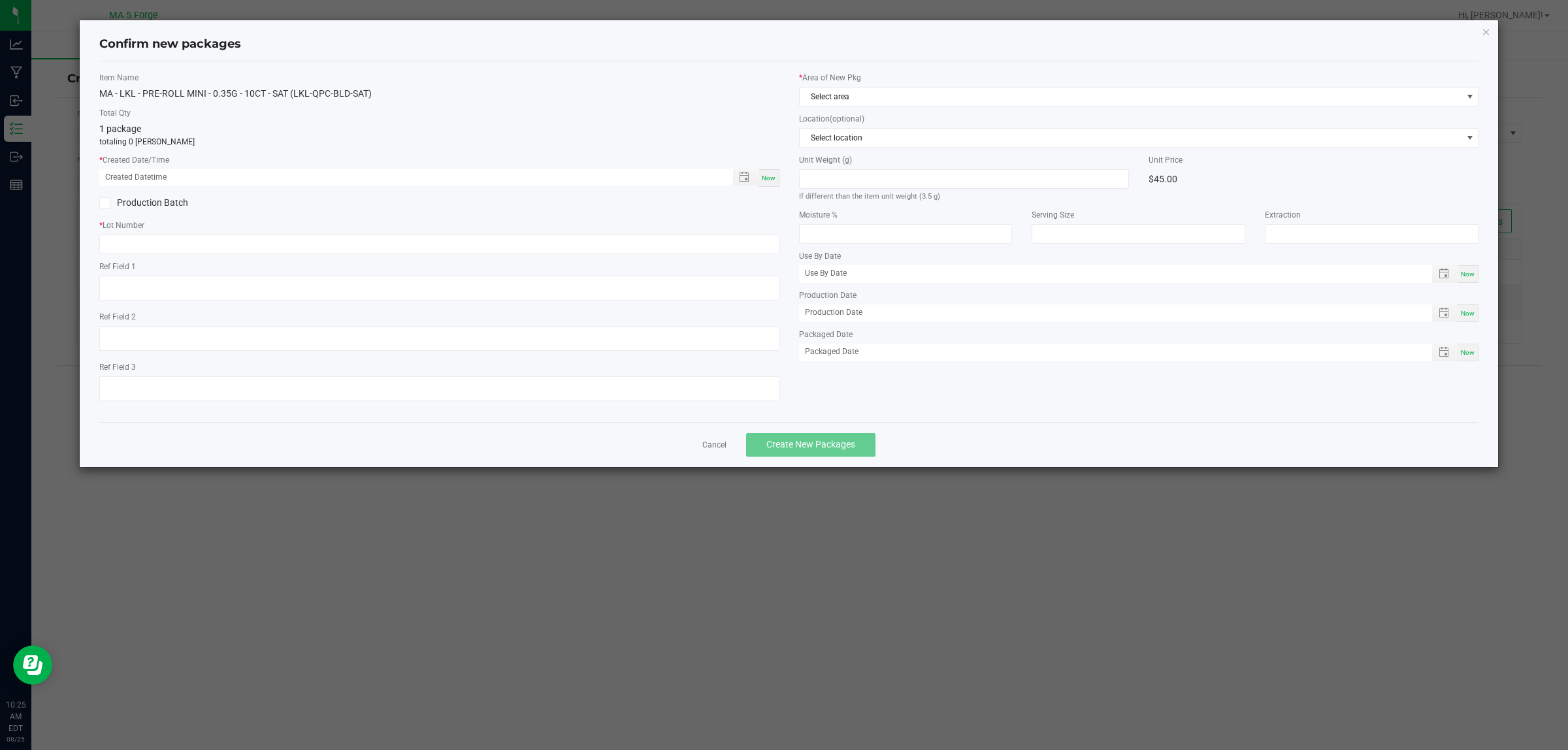
drag, startPoint x: 1010, startPoint y: 663, endPoint x: 1018, endPoint y: 662, distance: 8.1
click at [1018, 663] on ngb-modal-window "Confirm new packages Item Name MA - LKL - PRE-ROLL MINI - 0.35G - 10CT - SAT (L…" at bounding box center [789, 375] width 1578 height 750
